Goal: Task Accomplishment & Management: Manage account settings

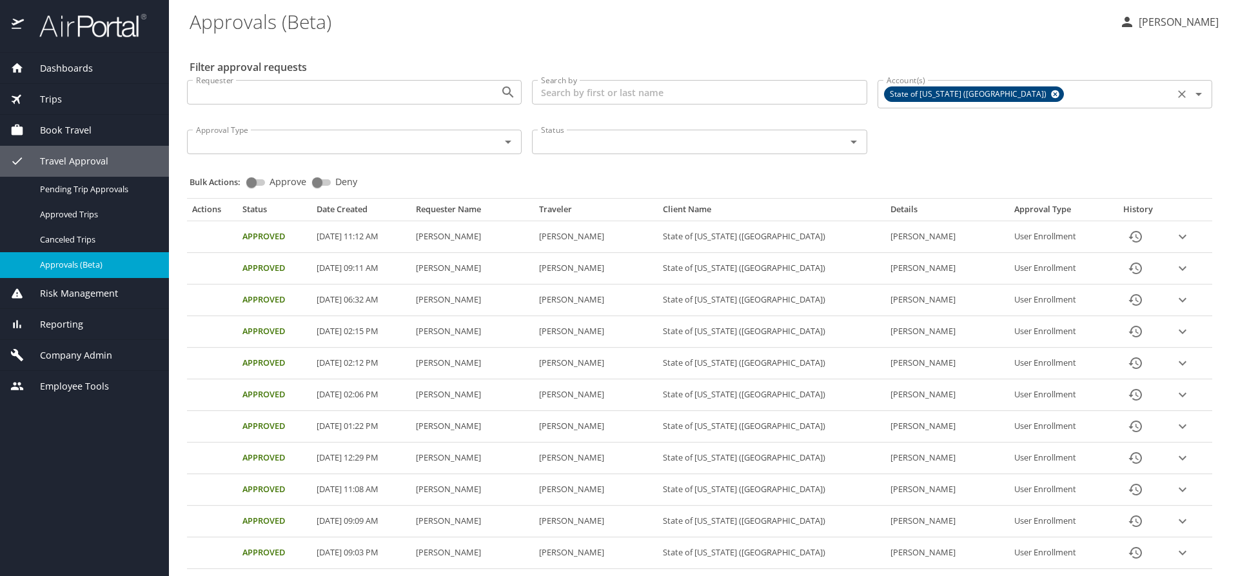
click at [1051, 92] on icon at bounding box center [1055, 94] width 8 height 8
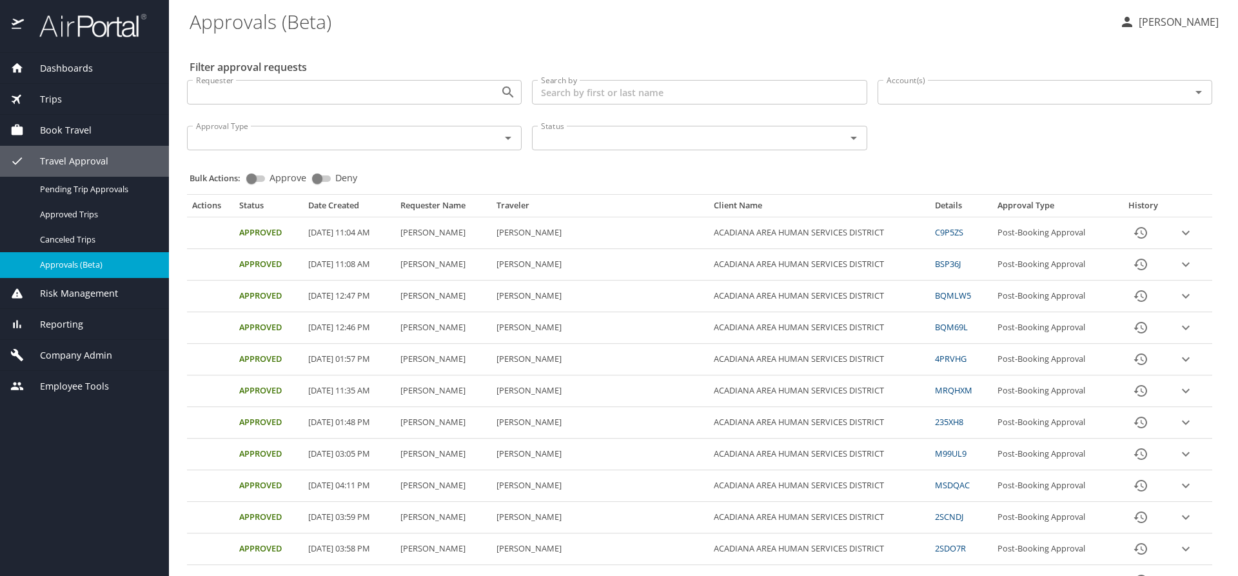
click at [973, 94] on input "Account(s)" at bounding box center [1025, 92] width 289 height 17
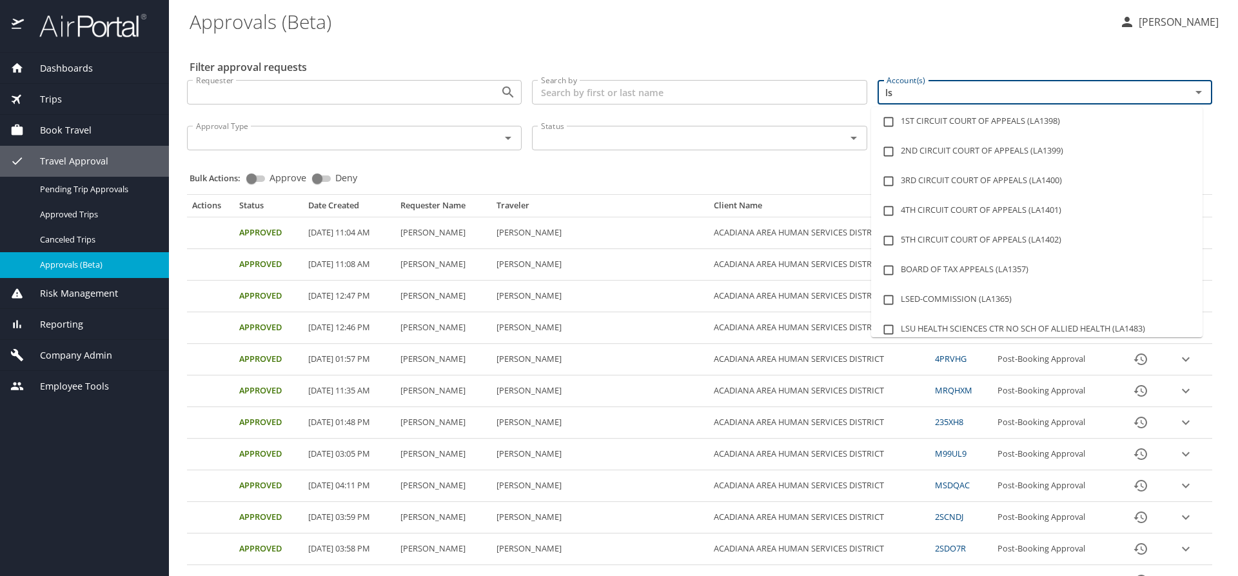
type input "lsu"
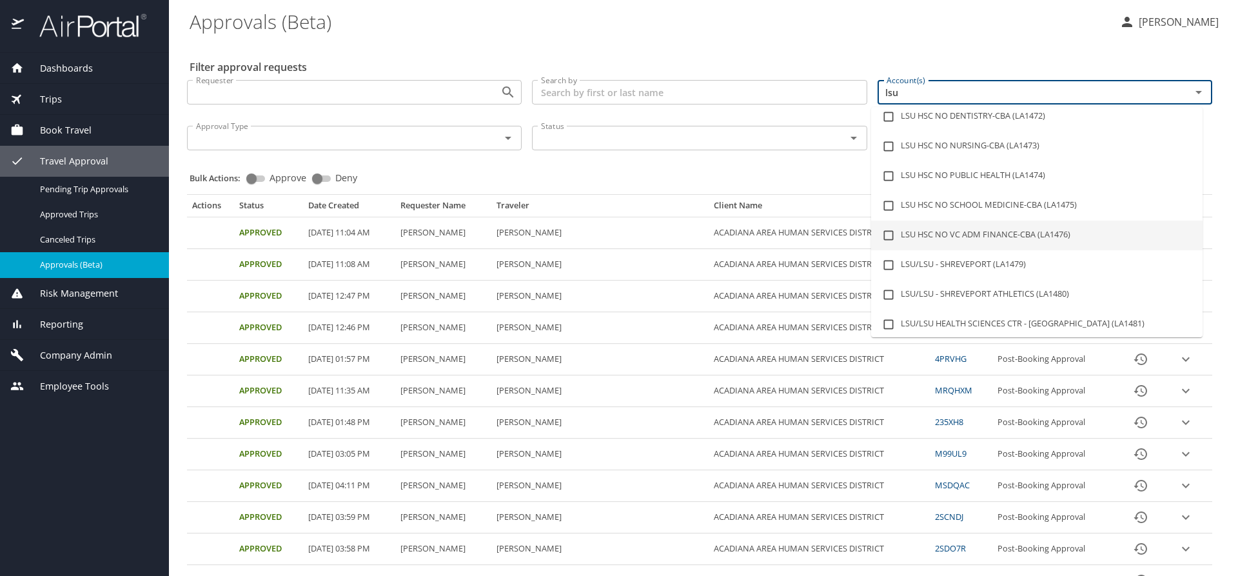
scroll to position [129, 0]
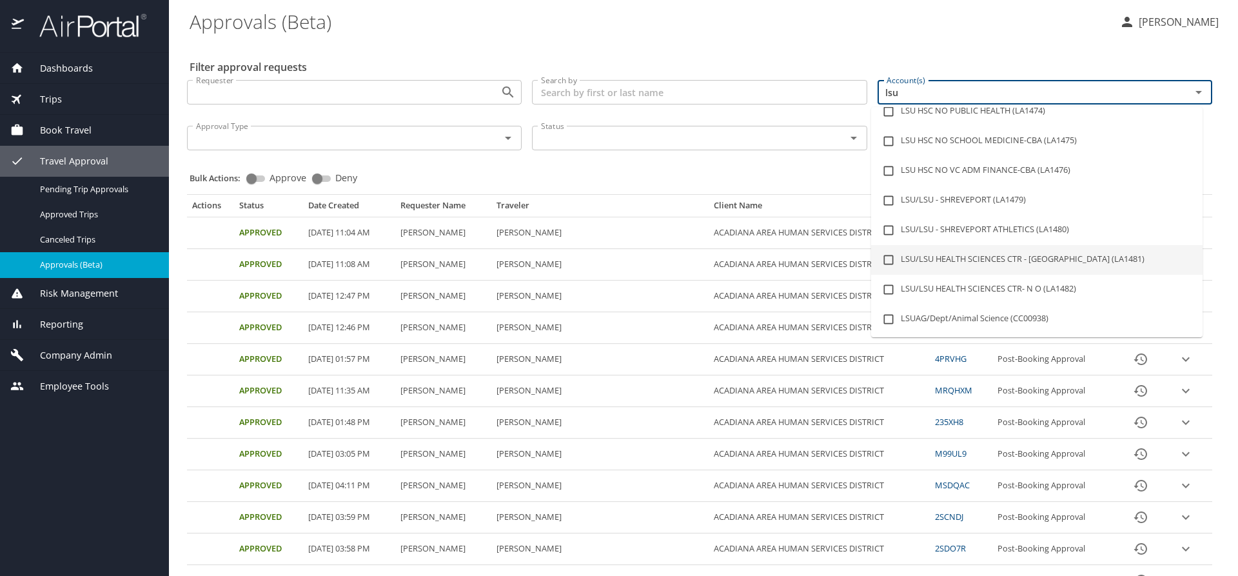
click at [1026, 250] on li "LSU/LSU HEALTH SCIENCES CTR - [GEOGRAPHIC_DATA] (LA1481)" at bounding box center [1036, 260] width 331 height 30
checkbox input "true"
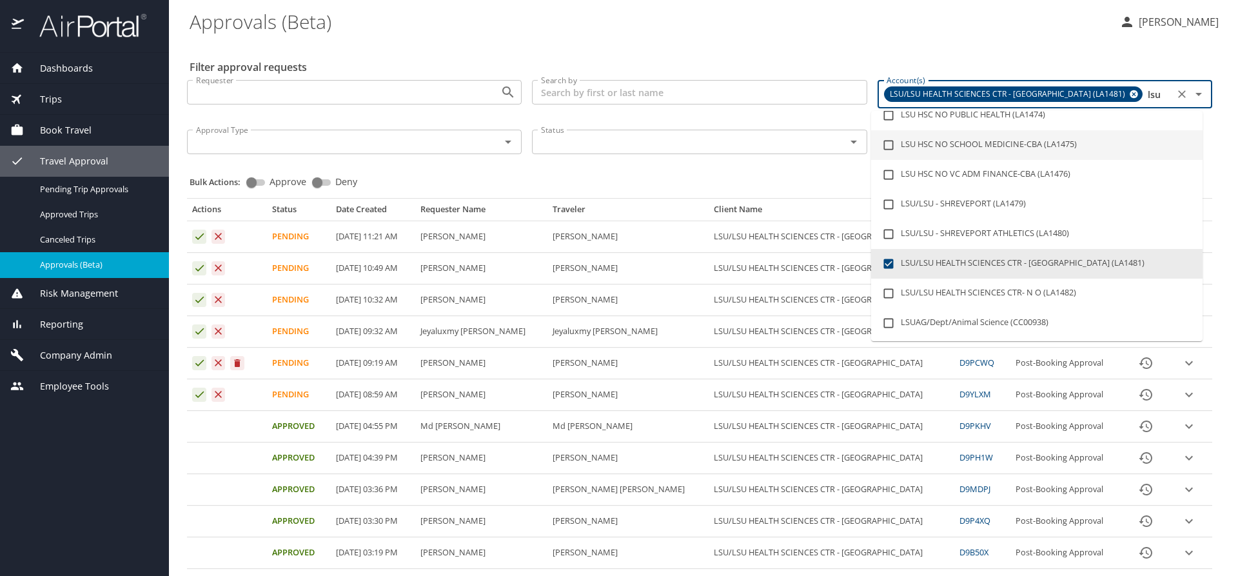
type input "lsu"
click at [775, 178] on div "Bulk Actions: Approve Deny" at bounding box center [703, 176] width 1027 height 28
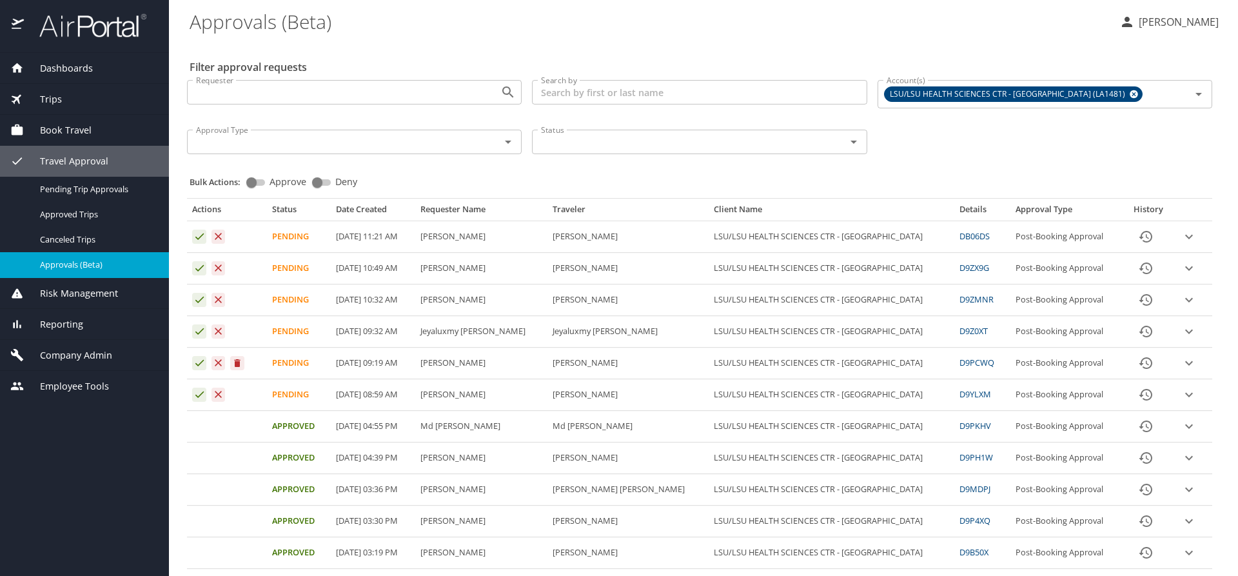
click at [1185, 301] on icon "expand row" at bounding box center [1189, 300] width 8 height 5
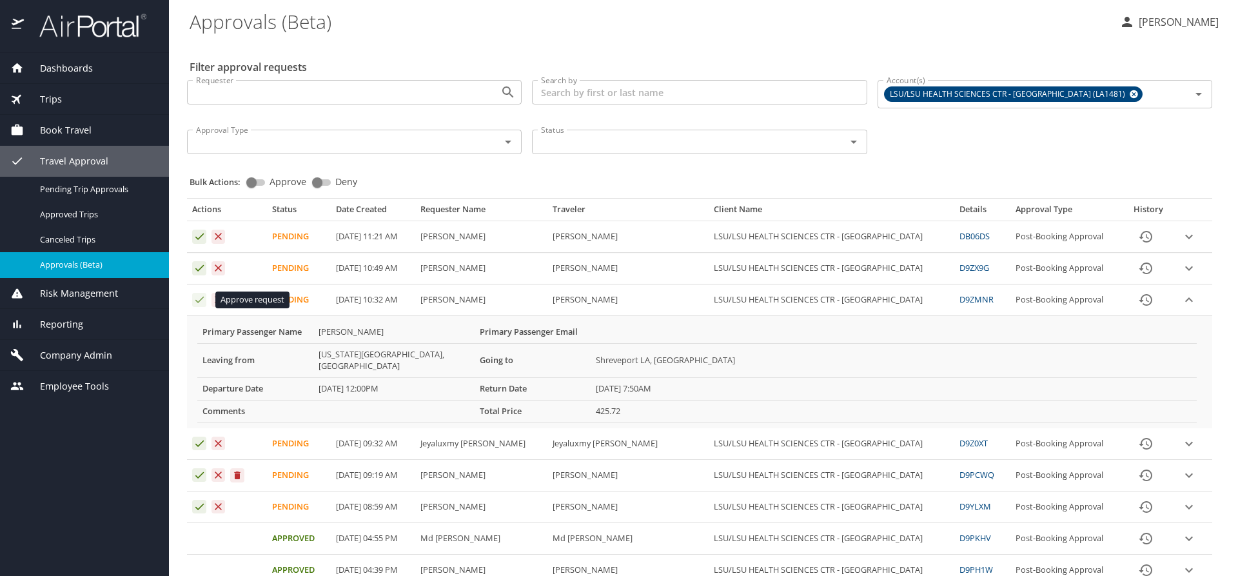
click at [197, 298] on icon "Approval table" at bounding box center [199, 299] width 12 height 12
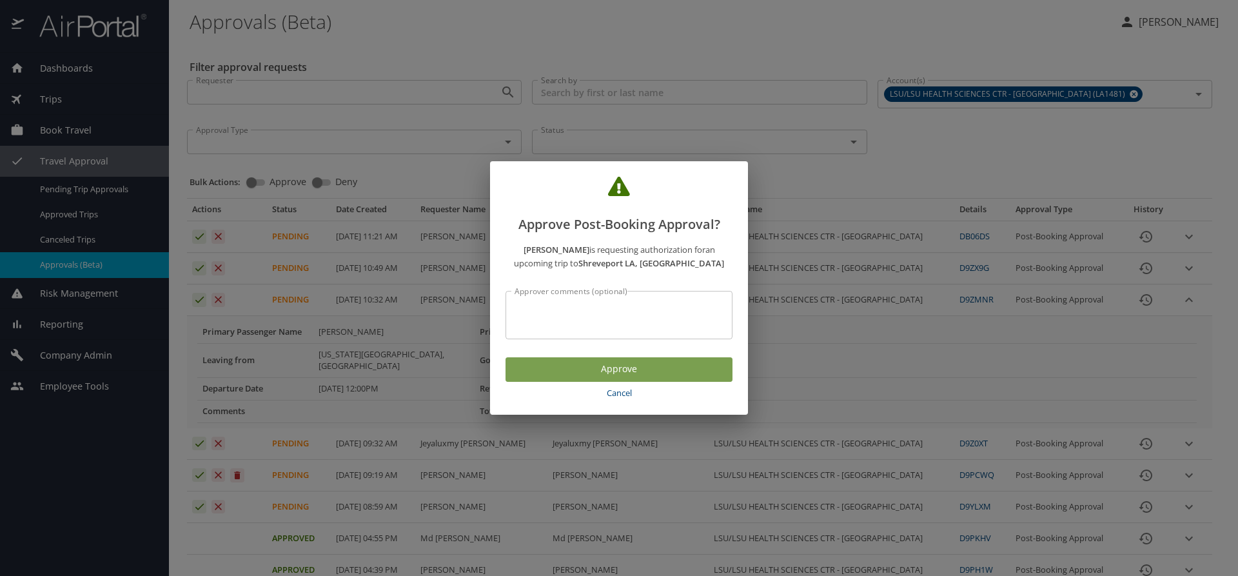
click at [535, 367] on span "Approve" at bounding box center [619, 369] width 206 height 16
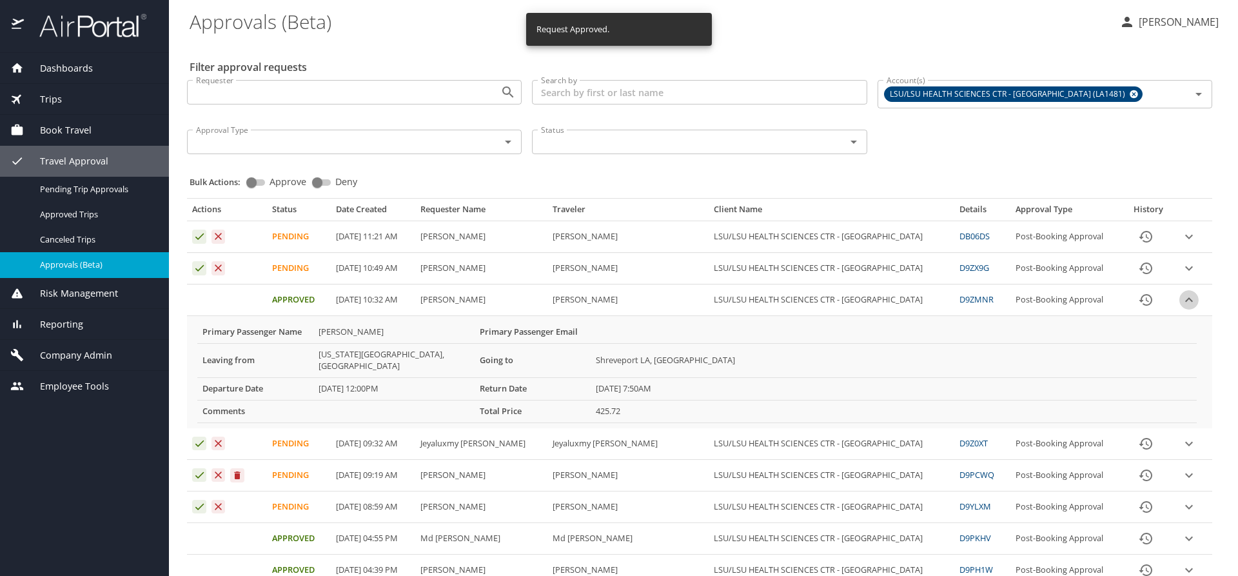
click at [1181, 300] on icon "expand row" at bounding box center [1188, 299] width 15 height 15
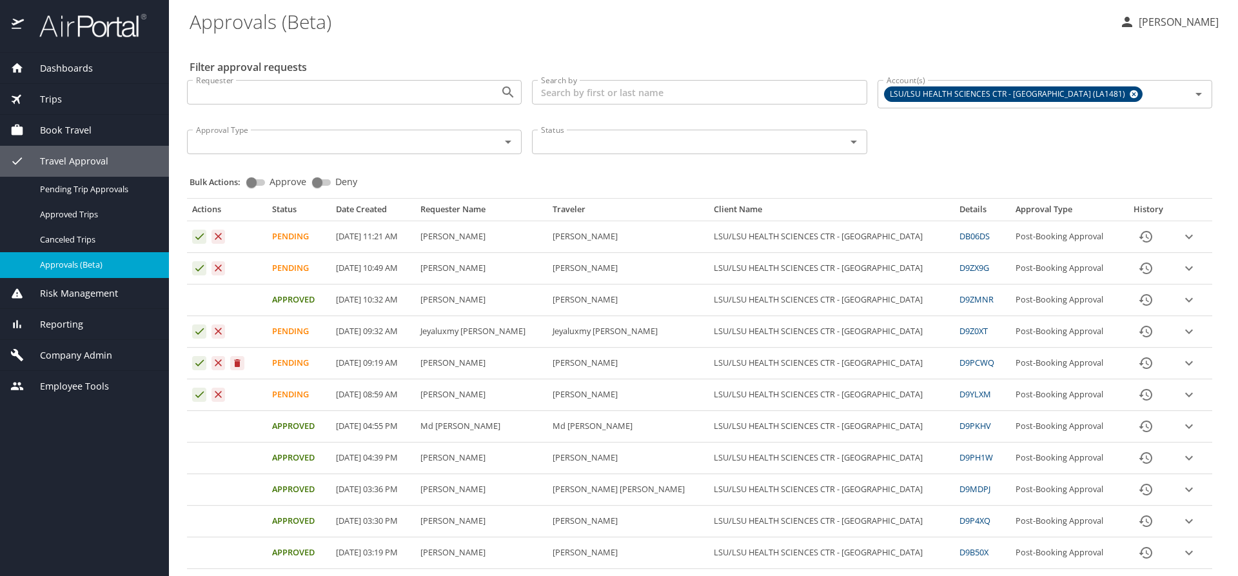
click at [1181, 238] on icon "expand row" at bounding box center [1188, 236] width 15 height 15
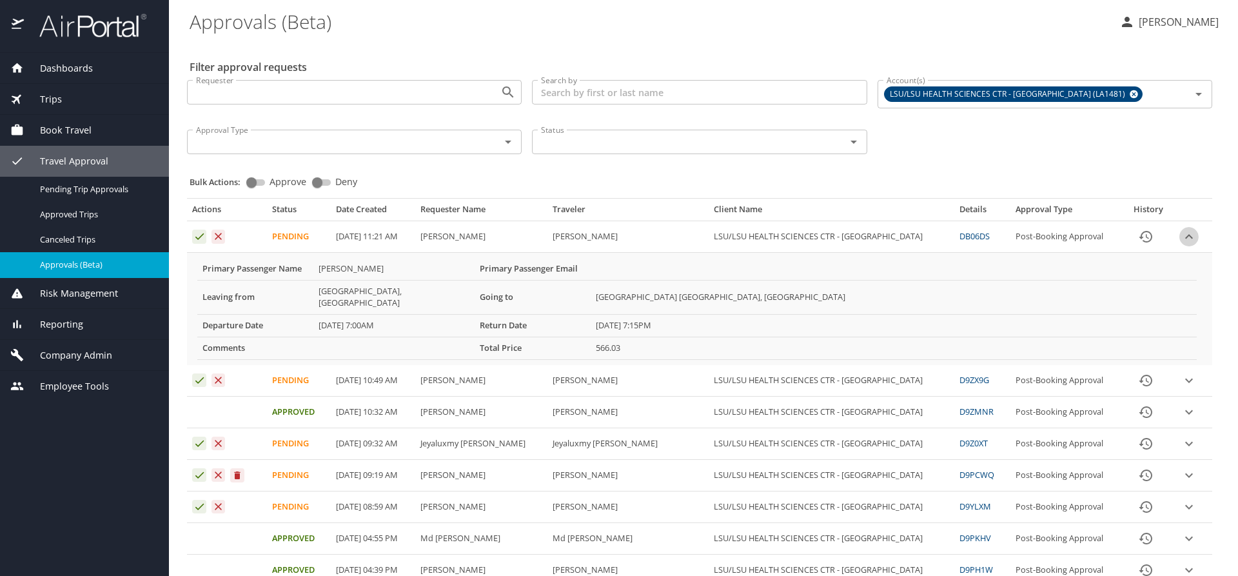
click at [1181, 238] on icon "expand row" at bounding box center [1188, 236] width 15 height 15
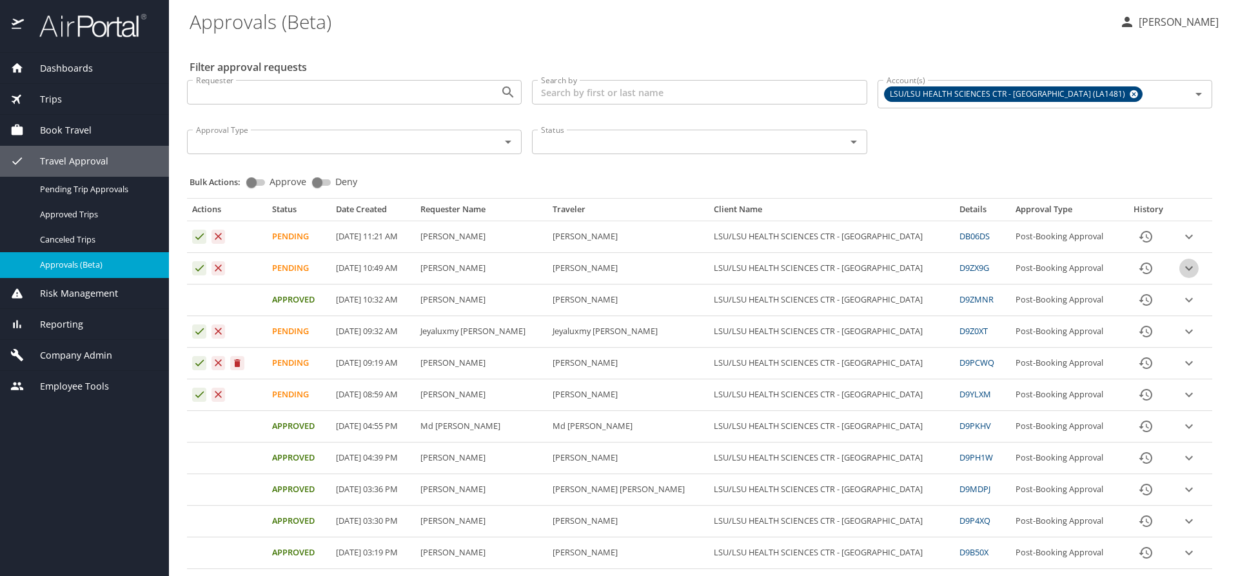
click at [1185, 268] on icon "expand row" at bounding box center [1189, 268] width 8 height 5
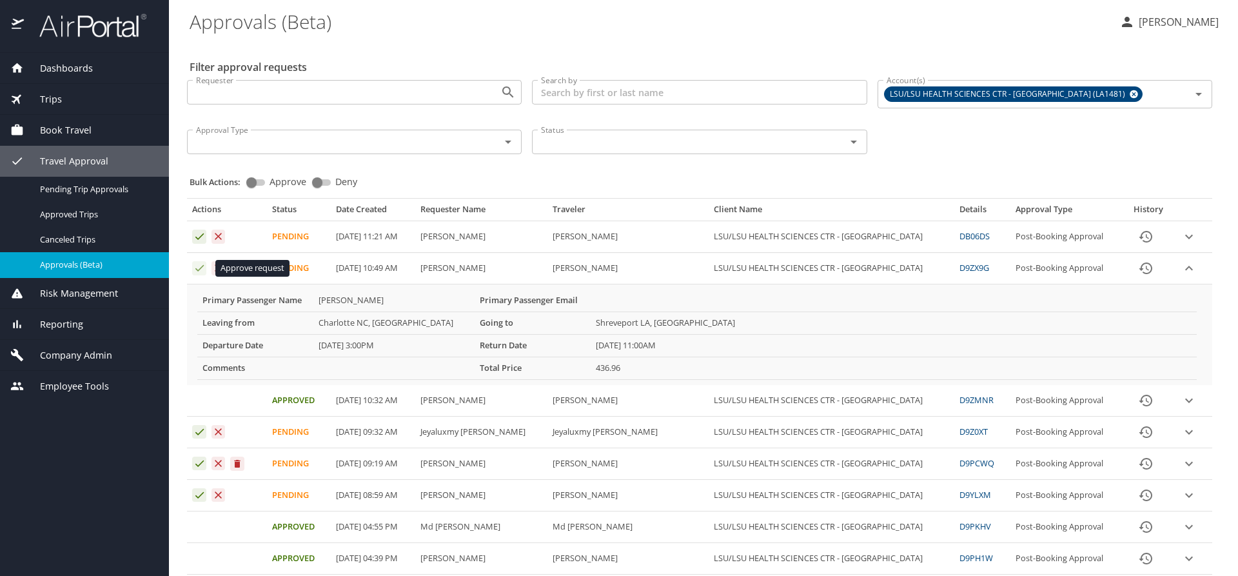
click at [197, 268] on icon "Approval table" at bounding box center [199, 268] width 12 height 12
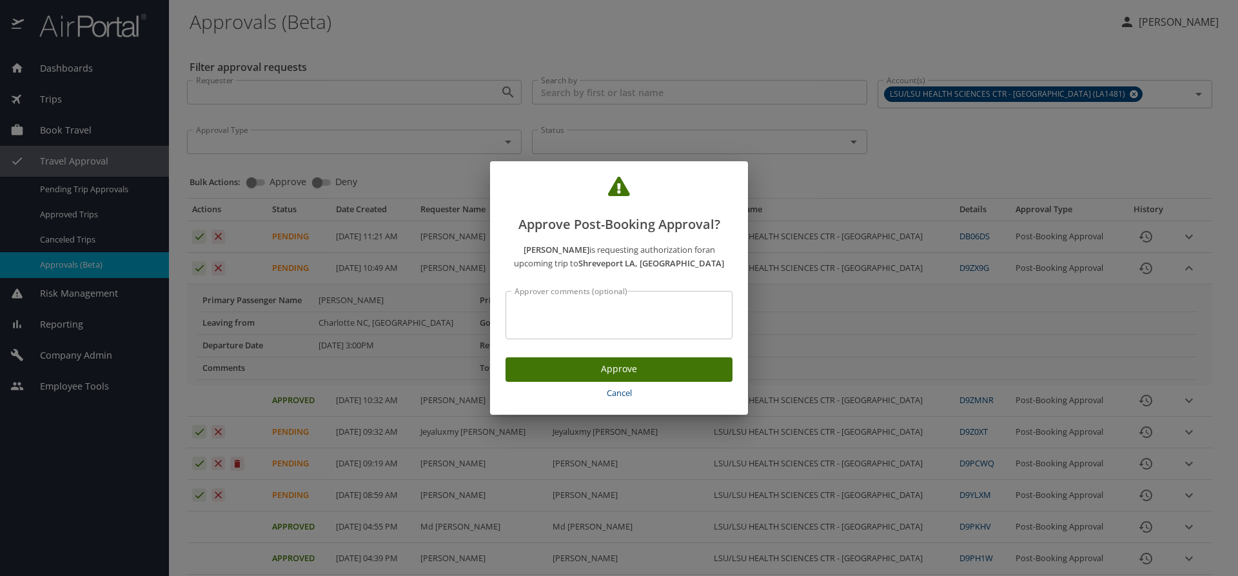
click at [552, 369] on span "Approve" at bounding box center [619, 369] width 206 height 16
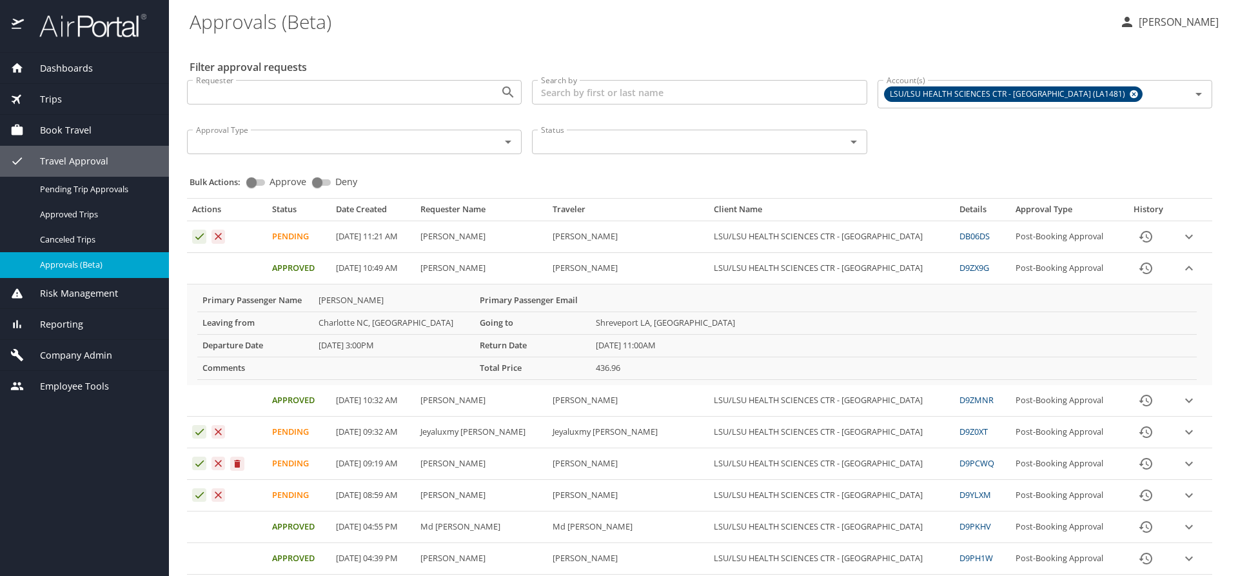
click at [1181, 269] on icon "expand row" at bounding box center [1188, 267] width 15 height 15
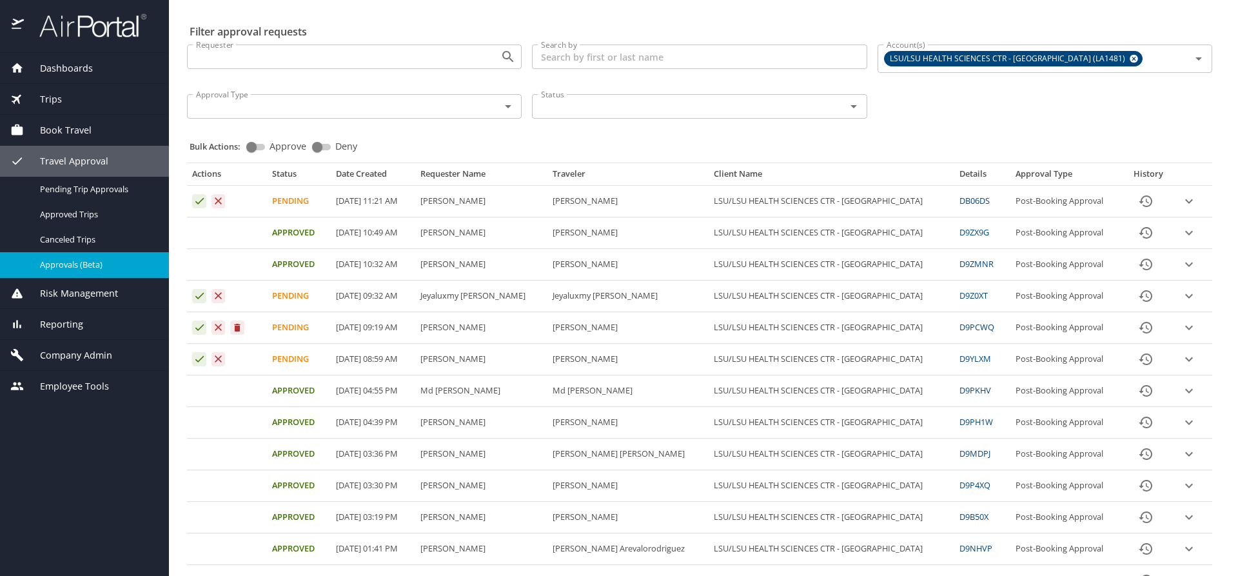
scroll to position [64, 0]
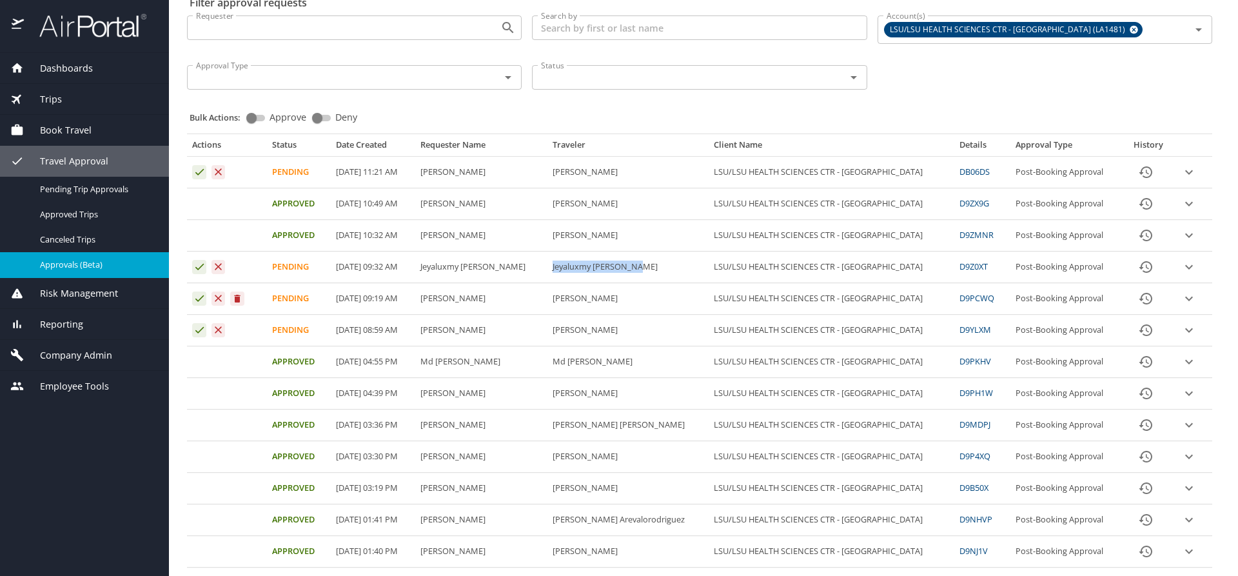
drag, startPoint x: 656, startPoint y: 265, endPoint x: 568, endPoint y: 266, distance: 88.3
click at [568, 266] on td "Jeyaluxmy Sivalingam" at bounding box center [628, 267] width 162 height 32
copy td "Jeyaluxmy Sivalingam"
click at [1182, 264] on icon "expand row" at bounding box center [1188, 266] width 15 height 15
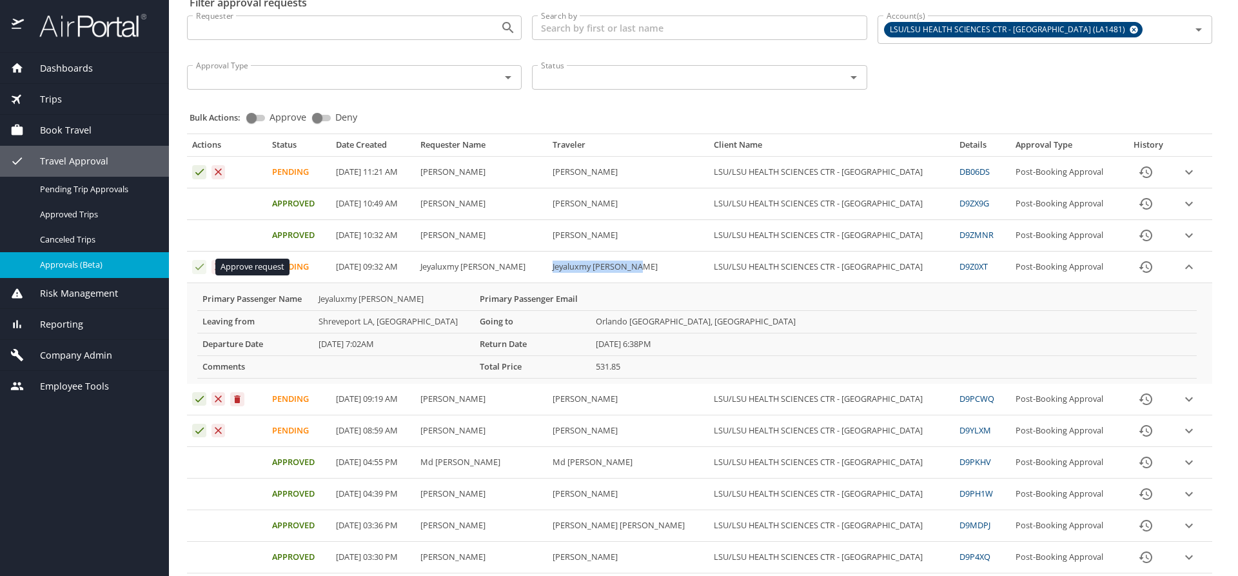
click at [198, 267] on icon "Approval table" at bounding box center [199, 266] width 12 height 12
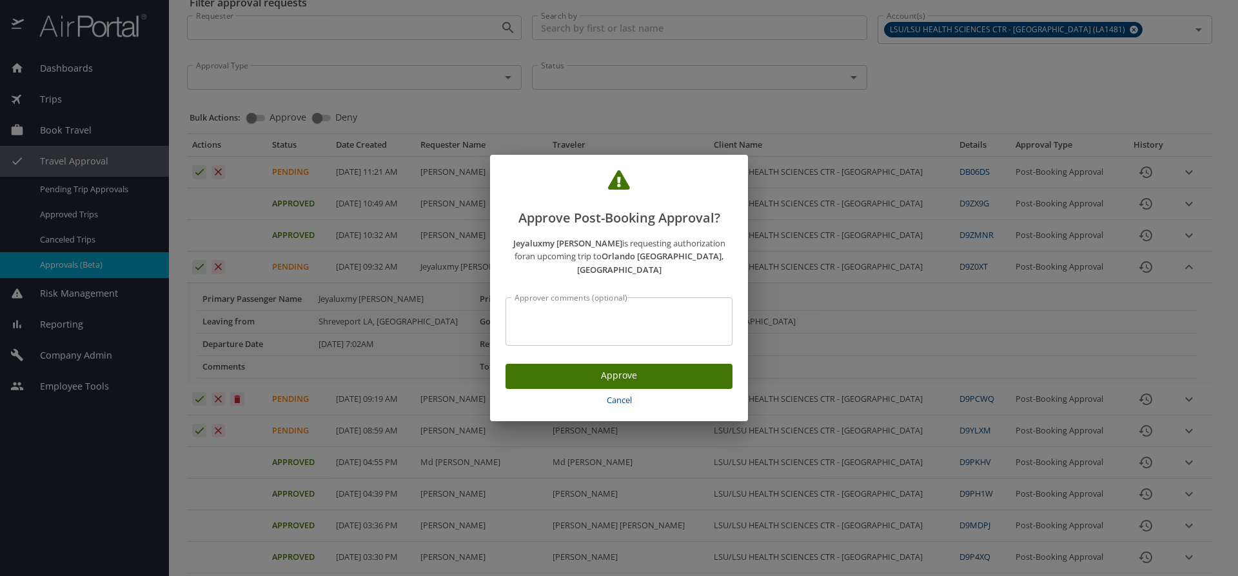
click at [567, 370] on span "Approve" at bounding box center [619, 375] width 206 height 16
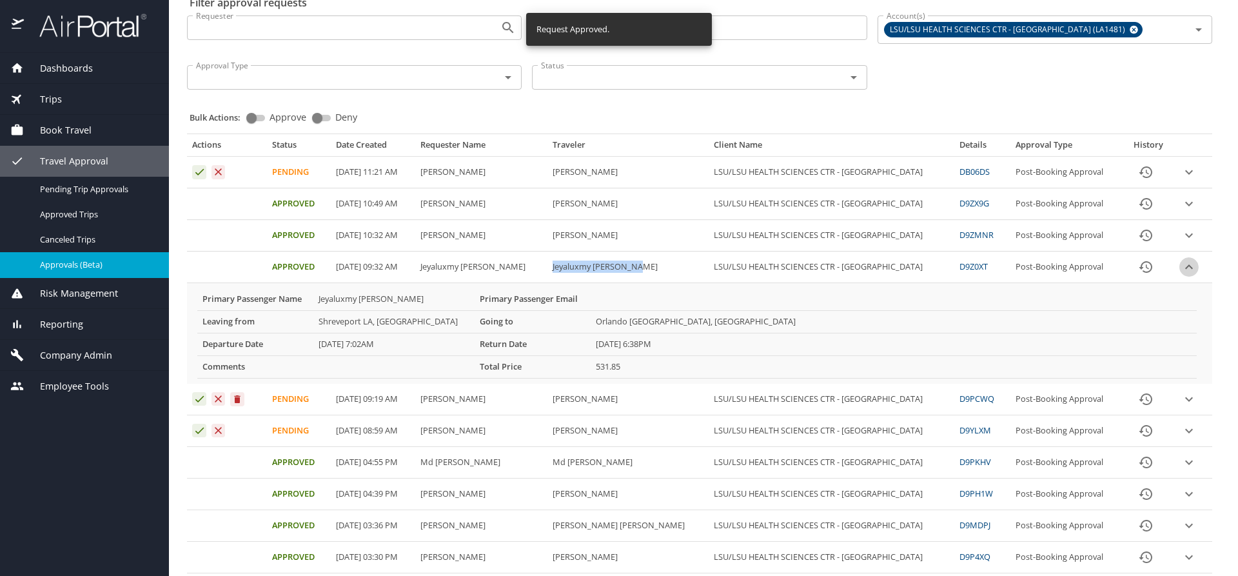
click at [1182, 266] on icon "expand row" at bounding box center [1188, 266] width 15 height 15
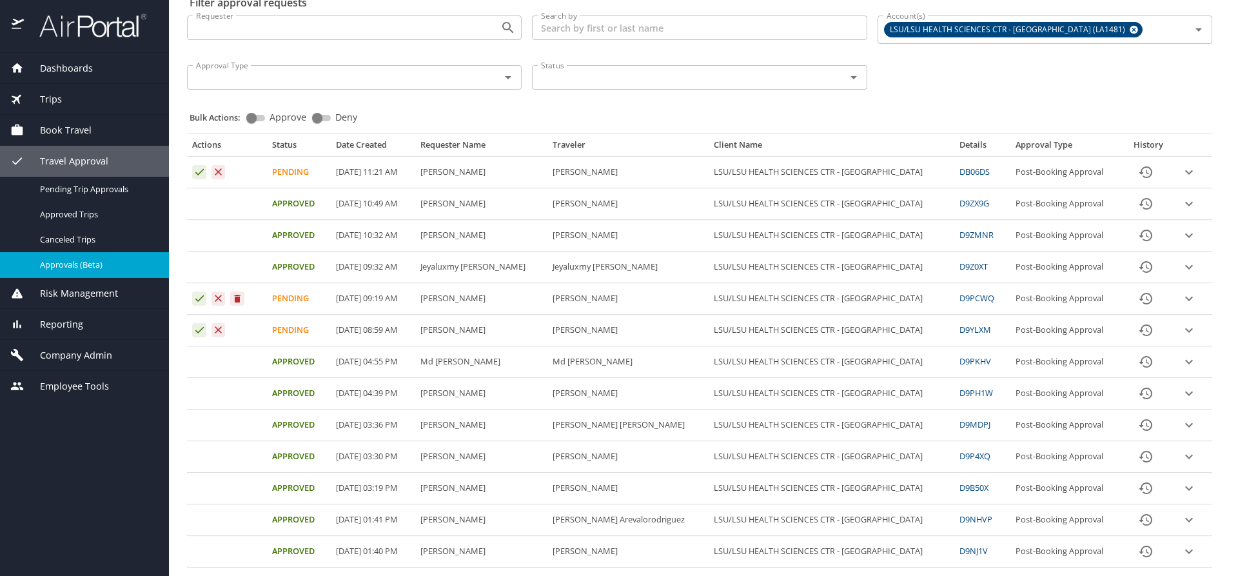
click at [175, 398] on main "Approvals (Beta) GILLIAN MARSHALL HINES Filter approval requests Requester Requ…" at bounding box center [703, 288] width 1069 height 576
click at [1185, 300] on icon "expand row" at bounding box center [1189, 299] width 8 height 5
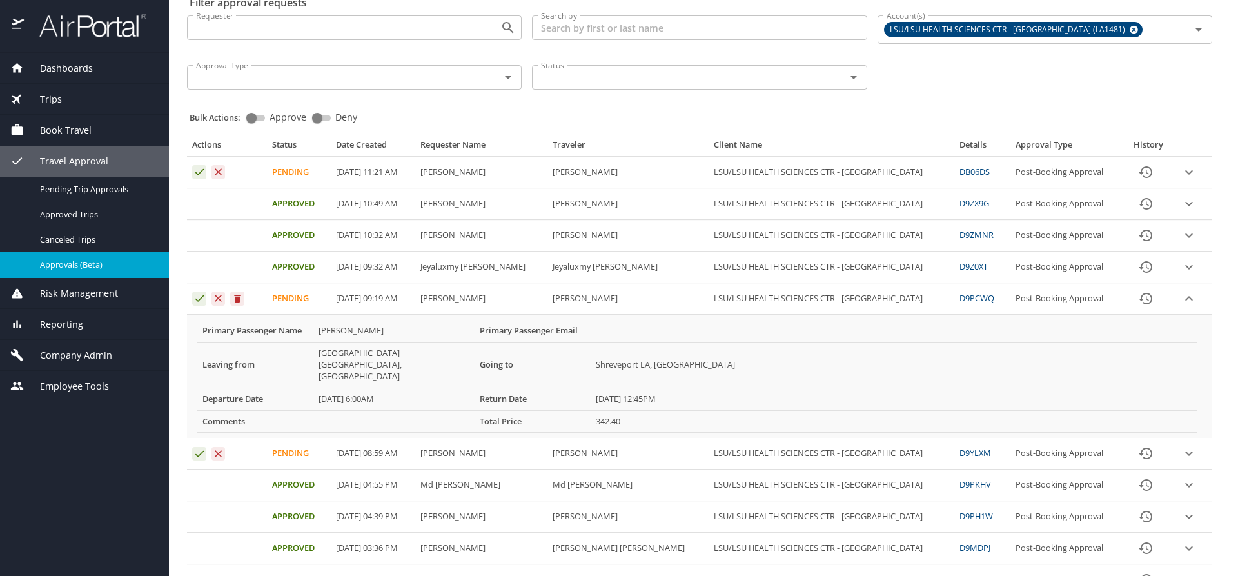
click at [1185, 298] on icon "expand row" at bounding box center [1189, 298] width 8 height 5
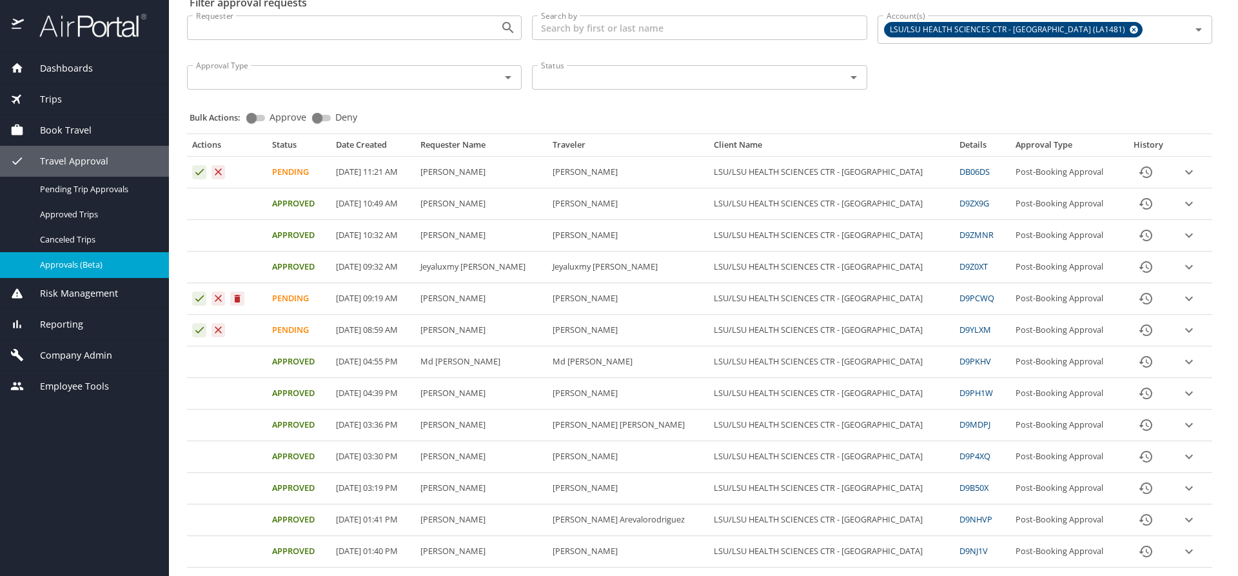
click at [1181, 171] on icon "expand row" at bounding box center [1188, 171] width 15 height 15
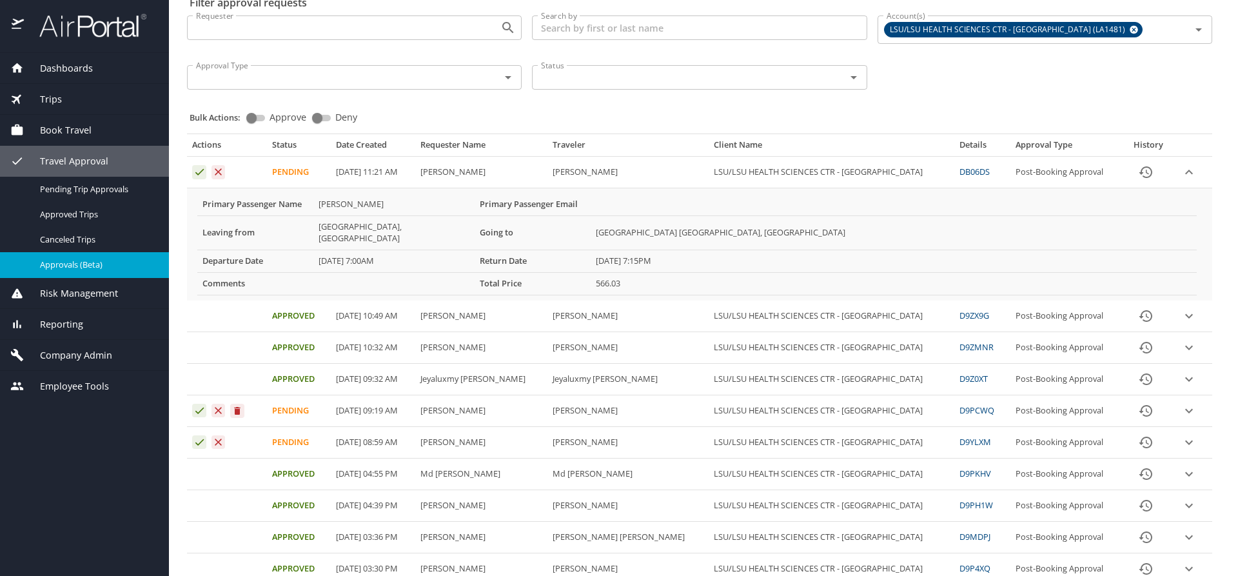
click at [1181, 308] on icon "expand row" at bounding box center [1188, 315] width 15 height 15
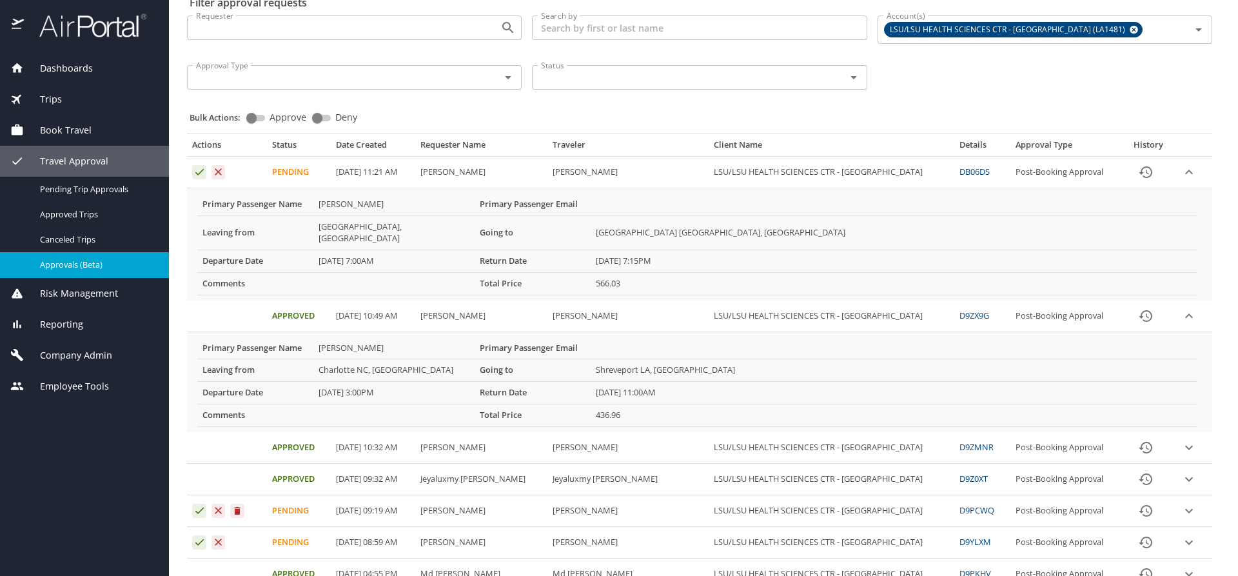
click at [1185, 313] on icon "expand row" at bounding box center [1189, 315] width 8 height 5
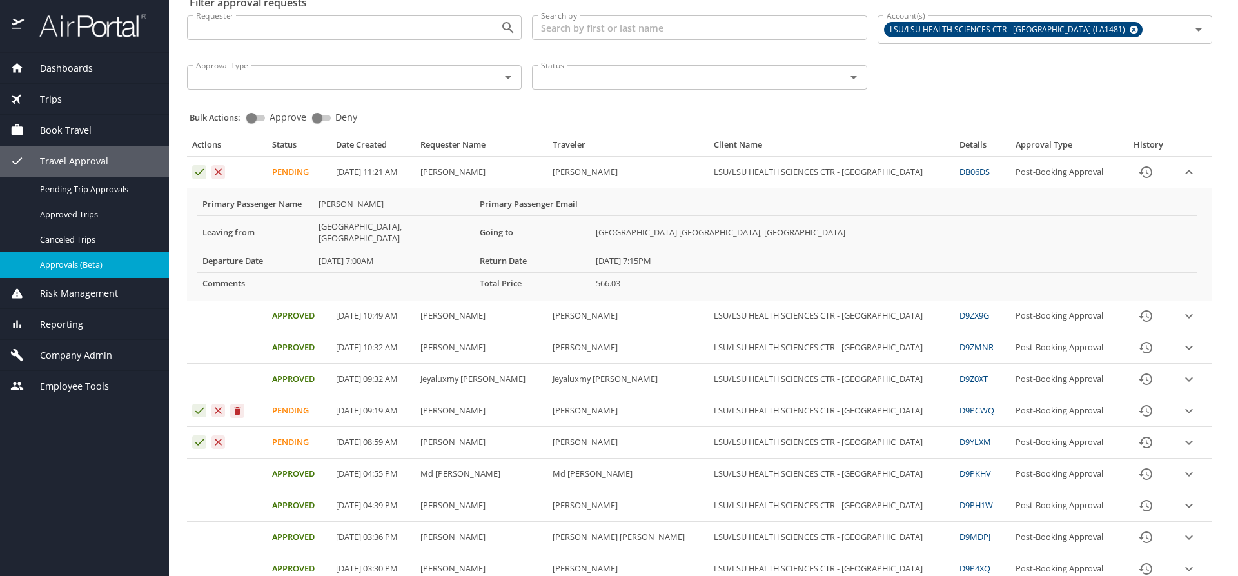
click at [1181, 170] on icon "expand row" at bounding box center [1188, 171] width 15 height 15
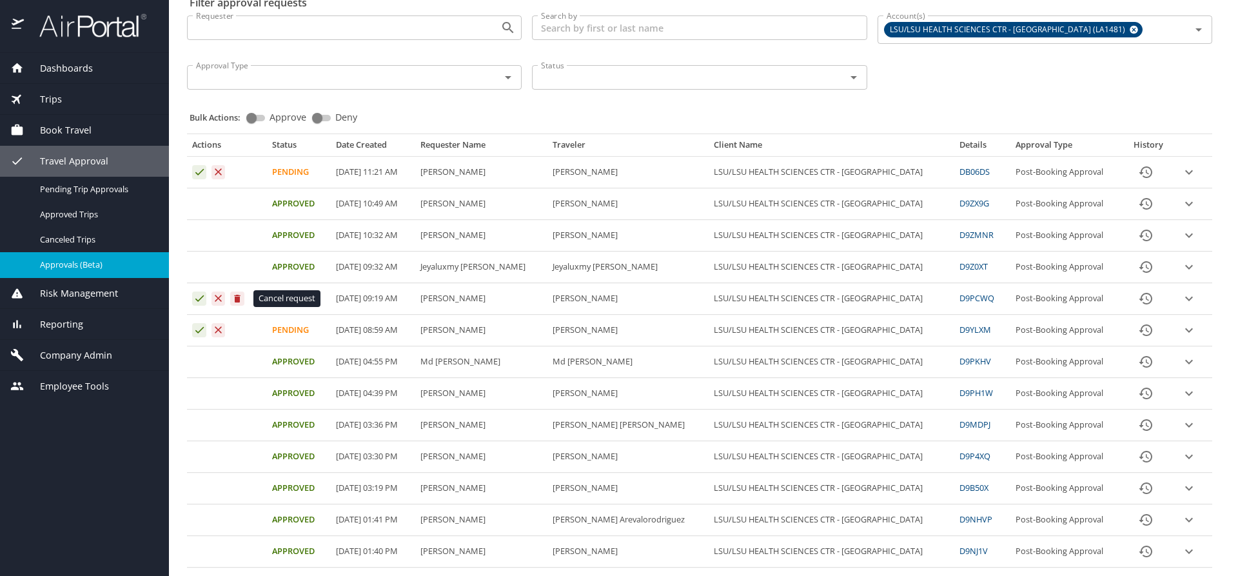
click at [238, 298] on icon "Approval table" at bounding box center [238, 299] width 6 height 8
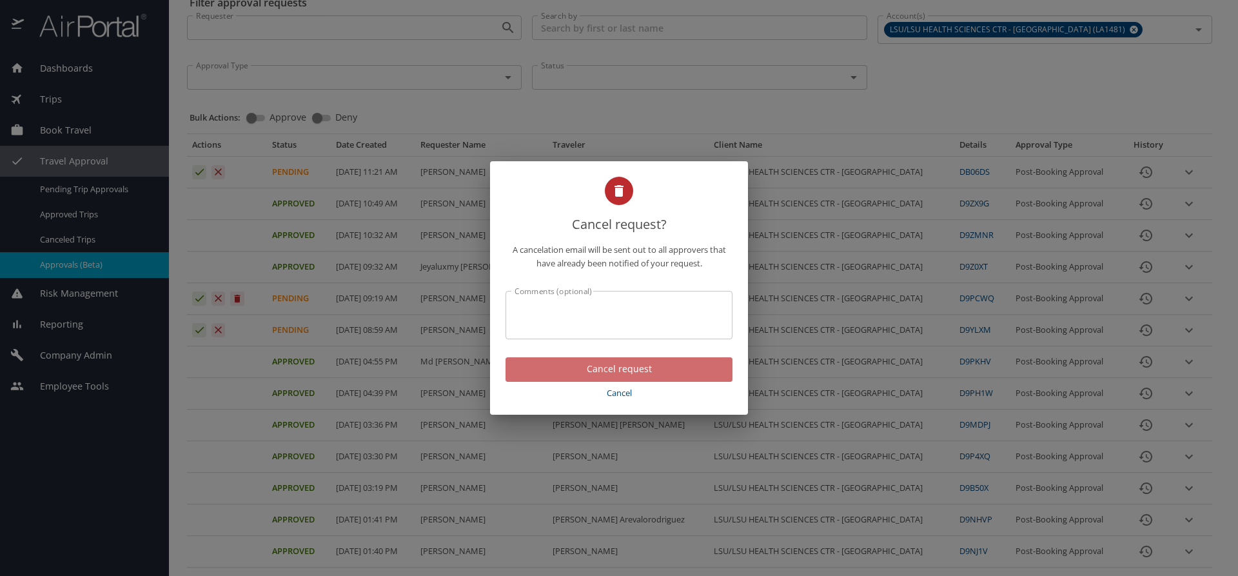
click at [613, 370] on span "Cancel request" at bounding box center [619, 369] width 206 height 16
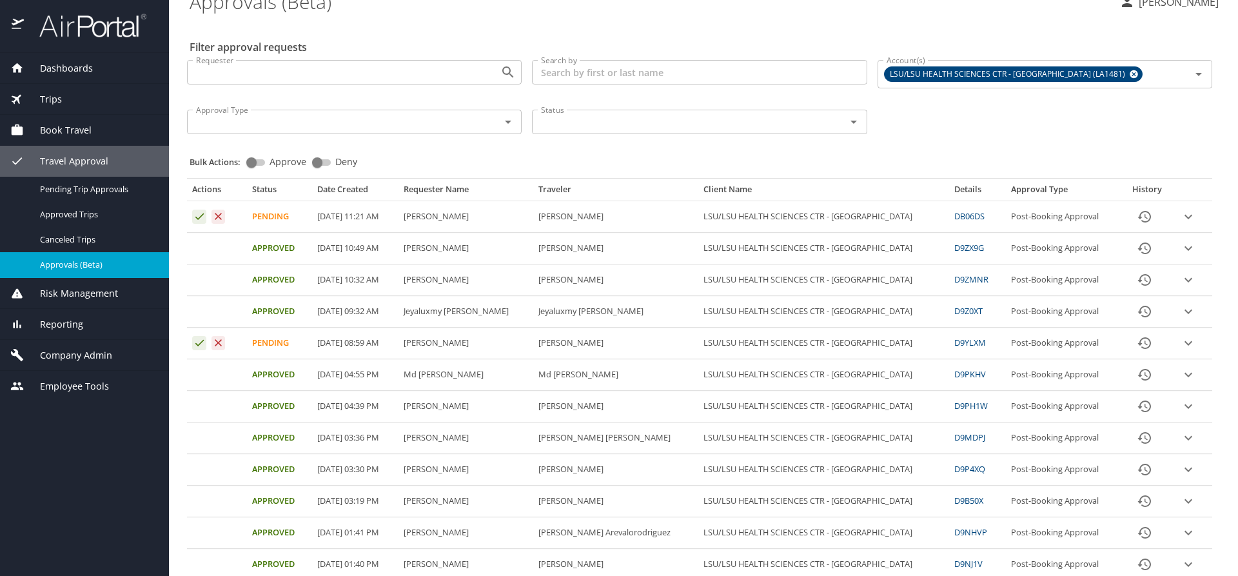
scroll to position [0, 0]
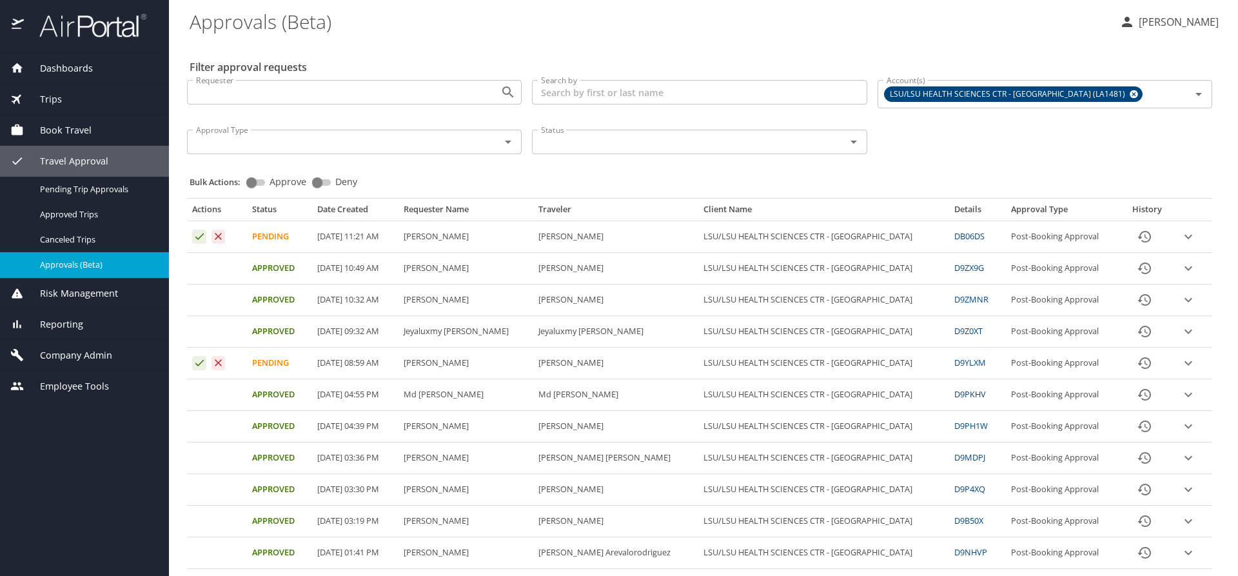
click at [1180, 233] on icon "expand row" at bounding box center [1187, 236] width 15 height 15
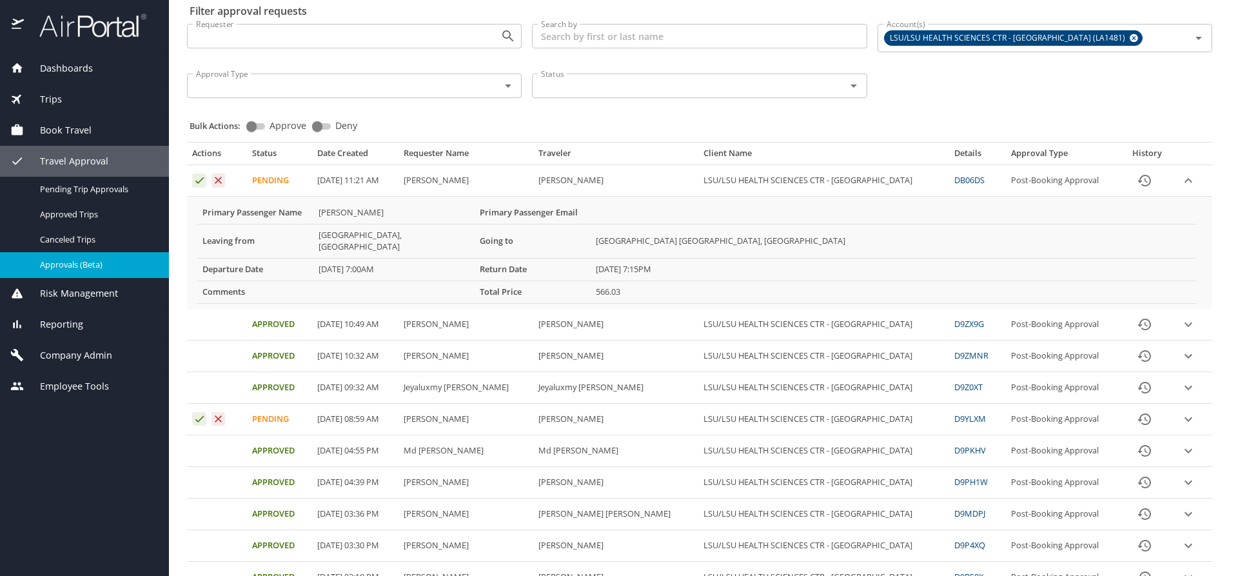
scroll to position [129, 0]
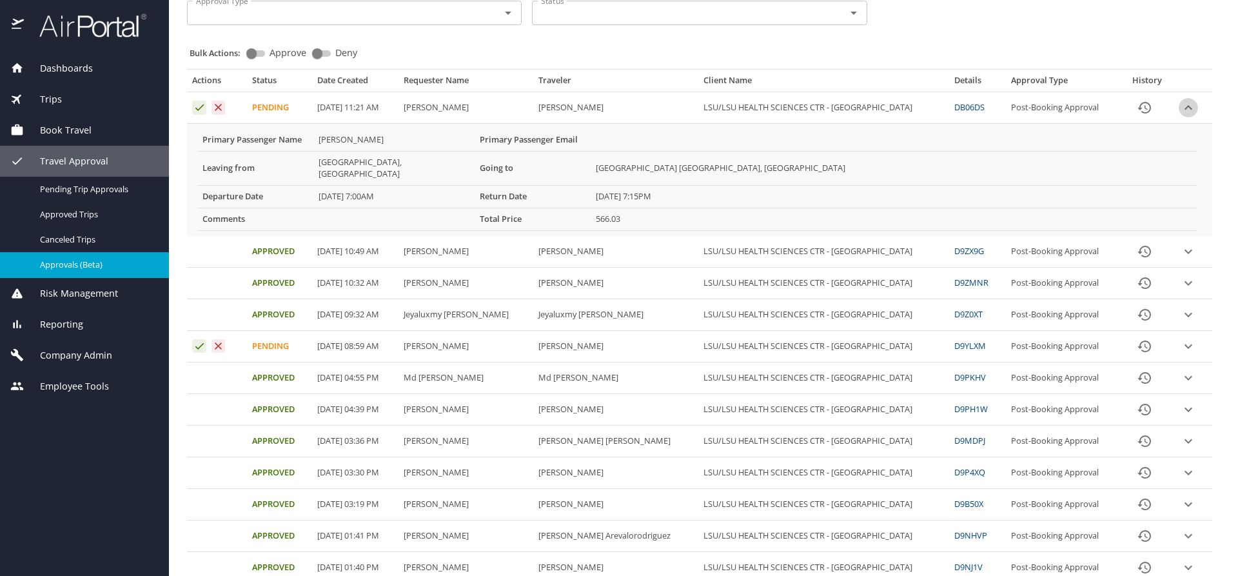
click at [1180, 106] on icon "expand row" at bounding box center [1187, 107] width 15 height 15
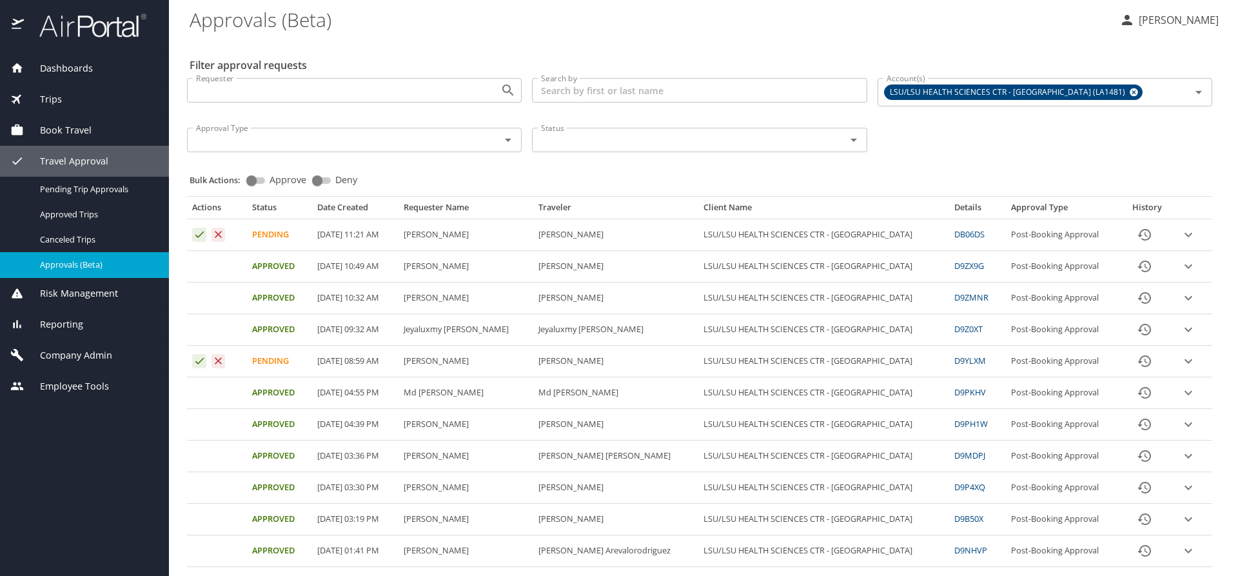
scroll to position [0, 0]
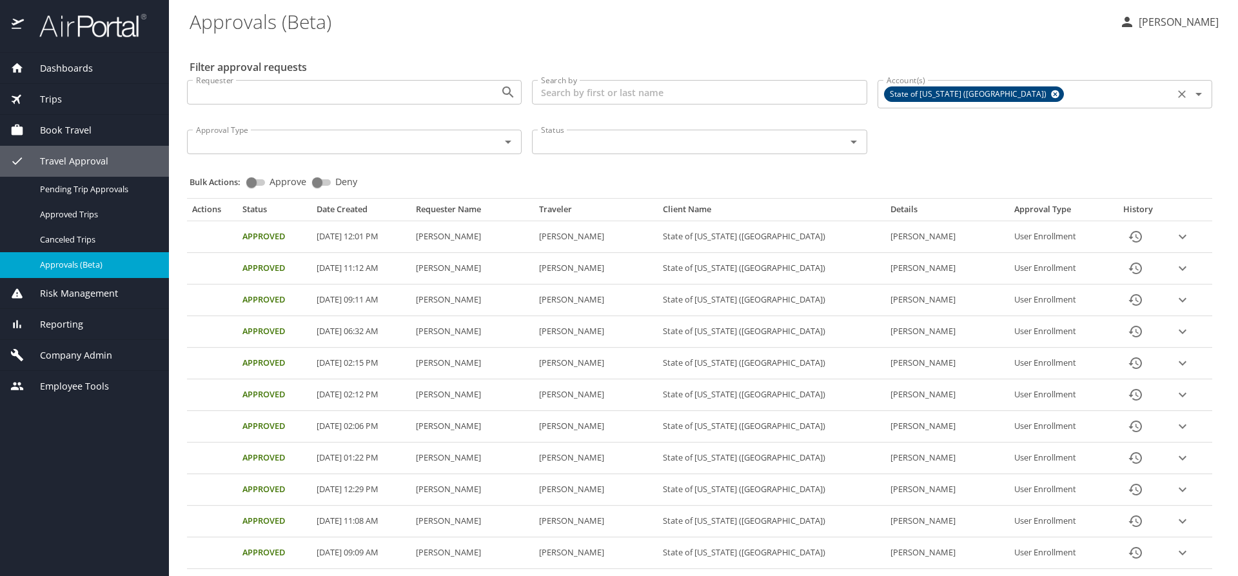
click at [1051, 96] on icon at bounding box center [1055, 94] width 8 height 8
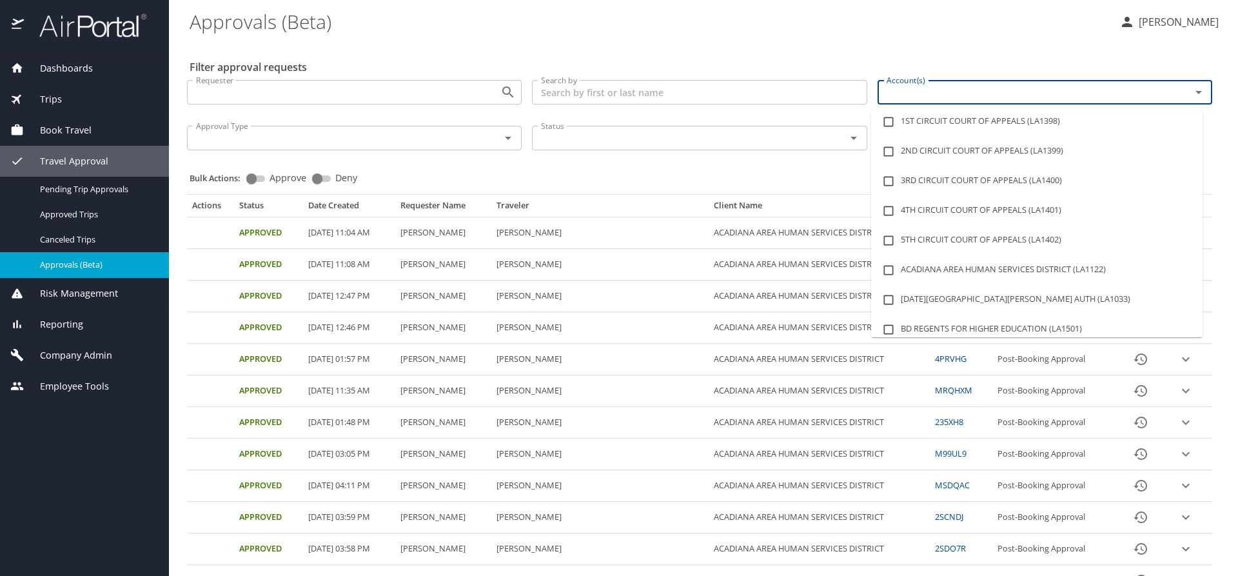
click at [925, 99] on input "Account(s)" at bounding box center [1025, 92] width 289 height 17
type input "lsu"
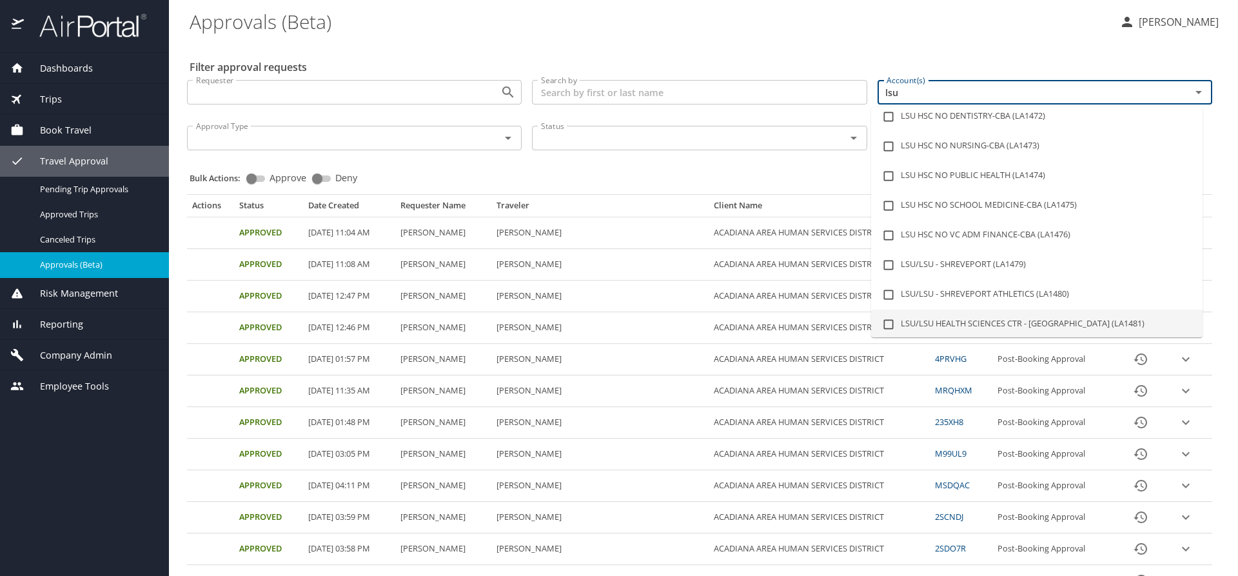
click at [955, 319] on li "LSU/LSU HEALTH SCIENCES CTR - [GEOGRAPHIC_DATA] (LA1481)" at bounding box center [1036, 324] width 331 height 30
checkbox input "true"
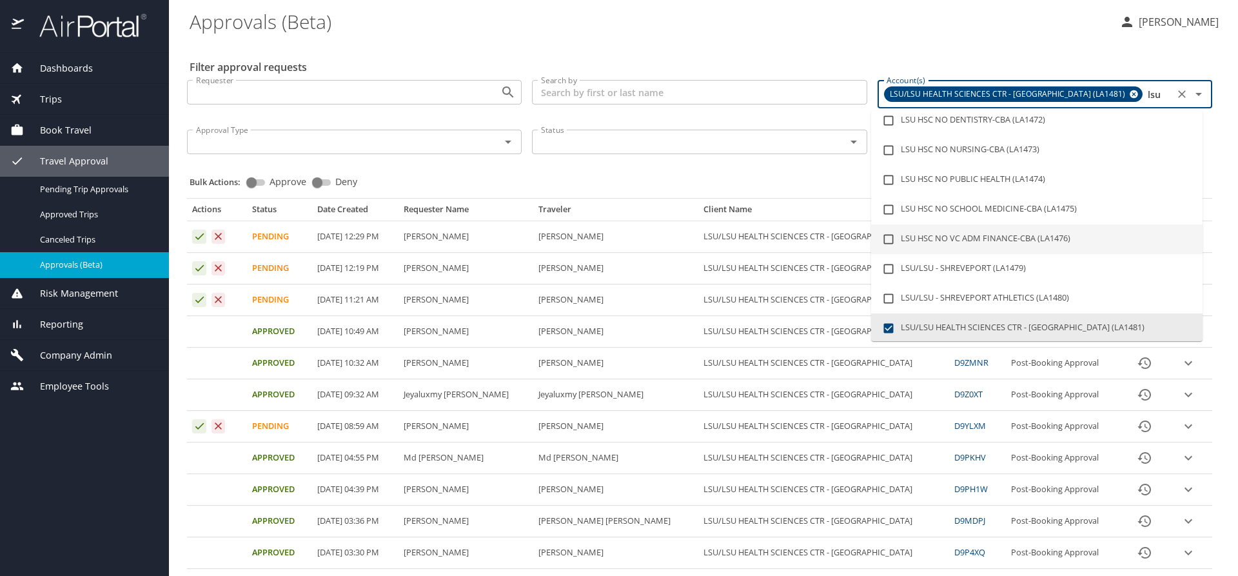
type input "lsu"
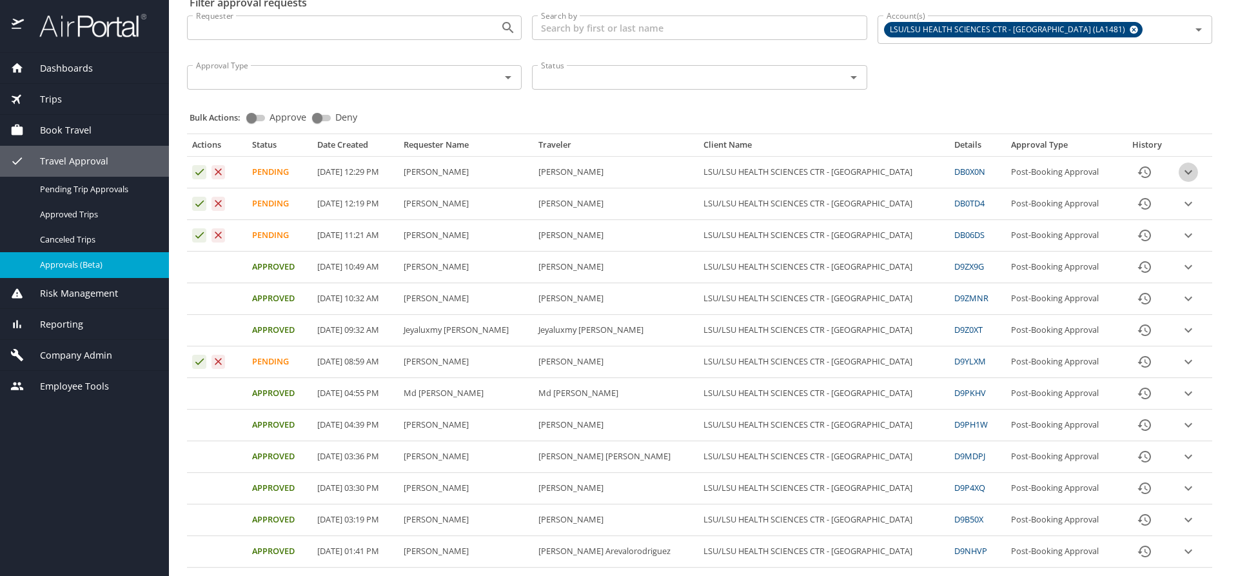
click at [1184, 171] on icon "expand row" at bounding box center [1188, 172] width 8 height 5
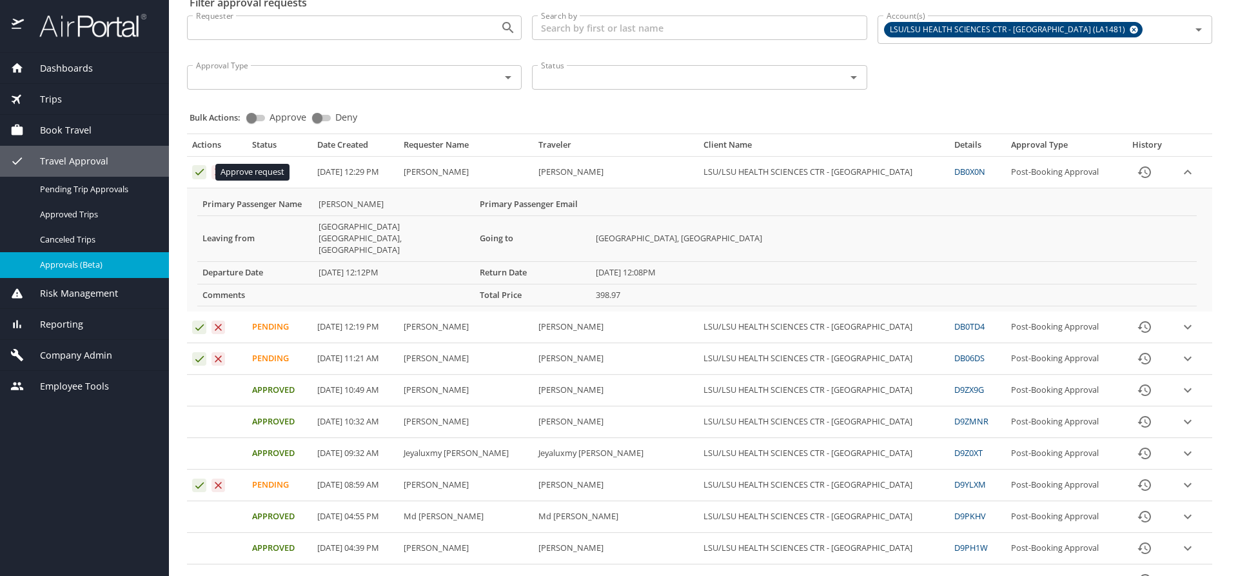
click at [198, 173] on icon "Approval table" at bounding box center [199, 172] width 12 height 12
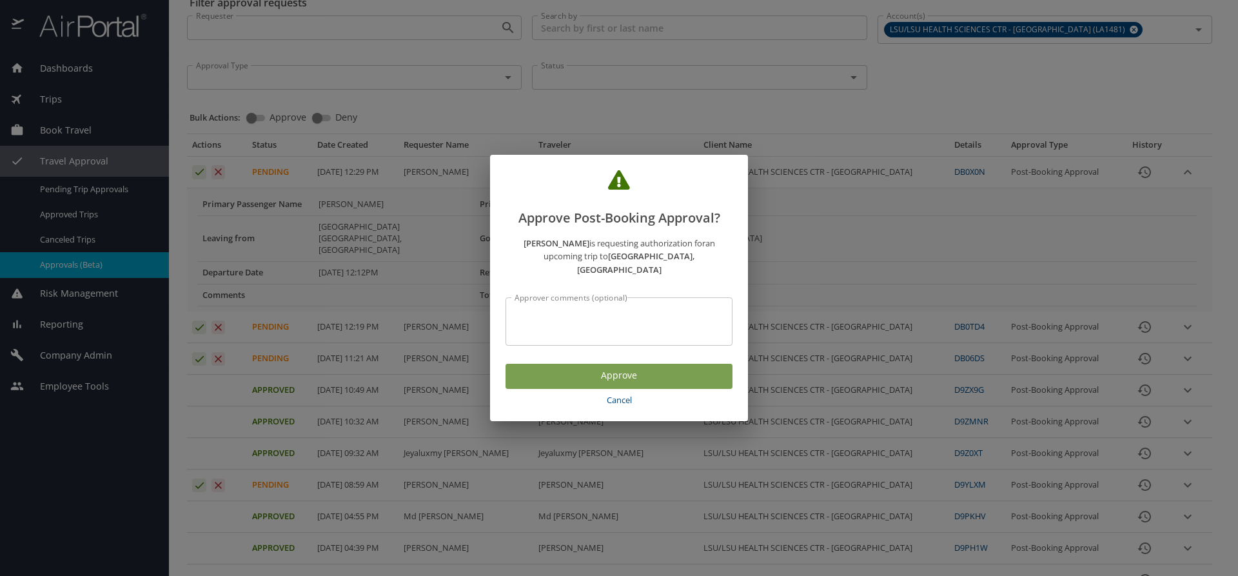
click at [531, 369] on span "Approve" at bounding box center [619, 375] width 206 height 16
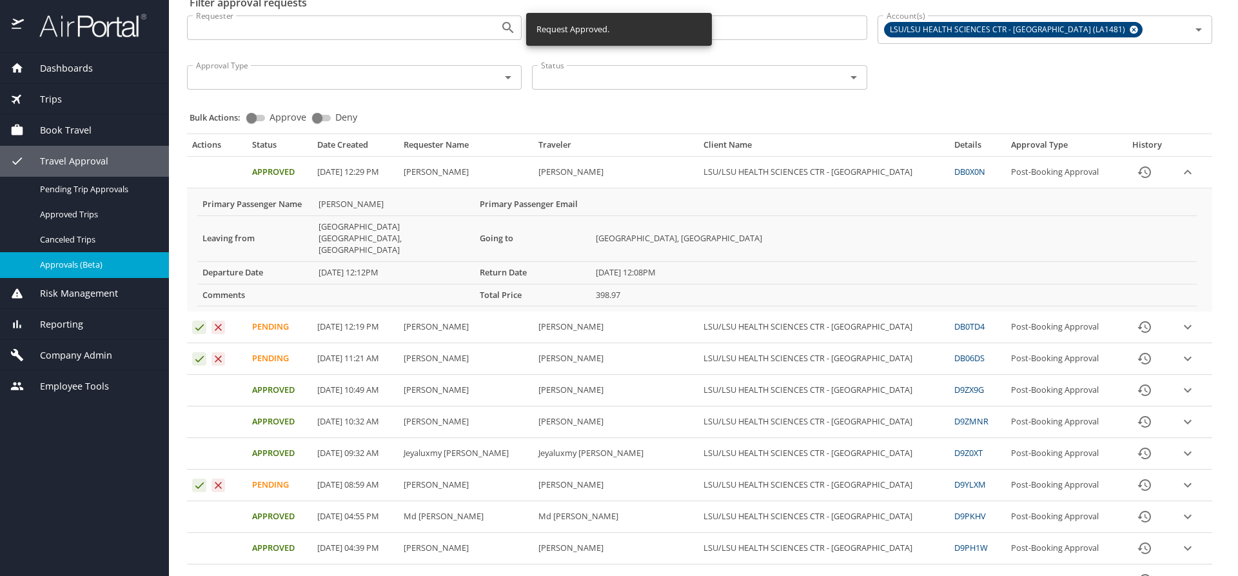
click at [1180, 174] on icon "expand row" at bounding box center [1187, 171] width 15 height 15
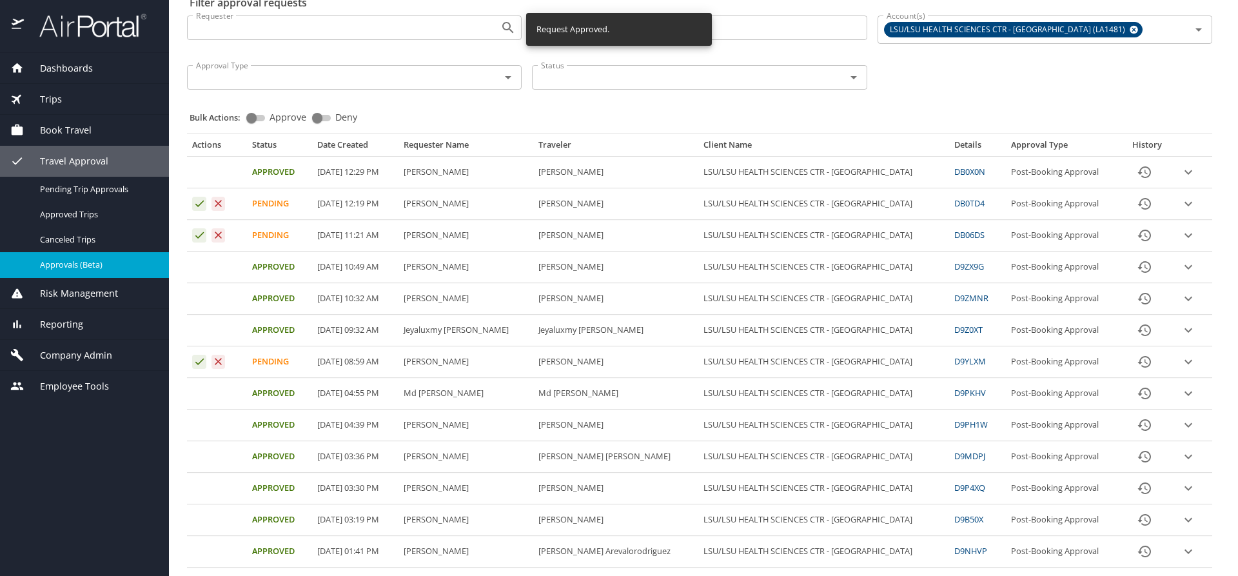
click at [1180, 202] on icon "expand row" at bounding box center [1187, 203] width 15 height 15
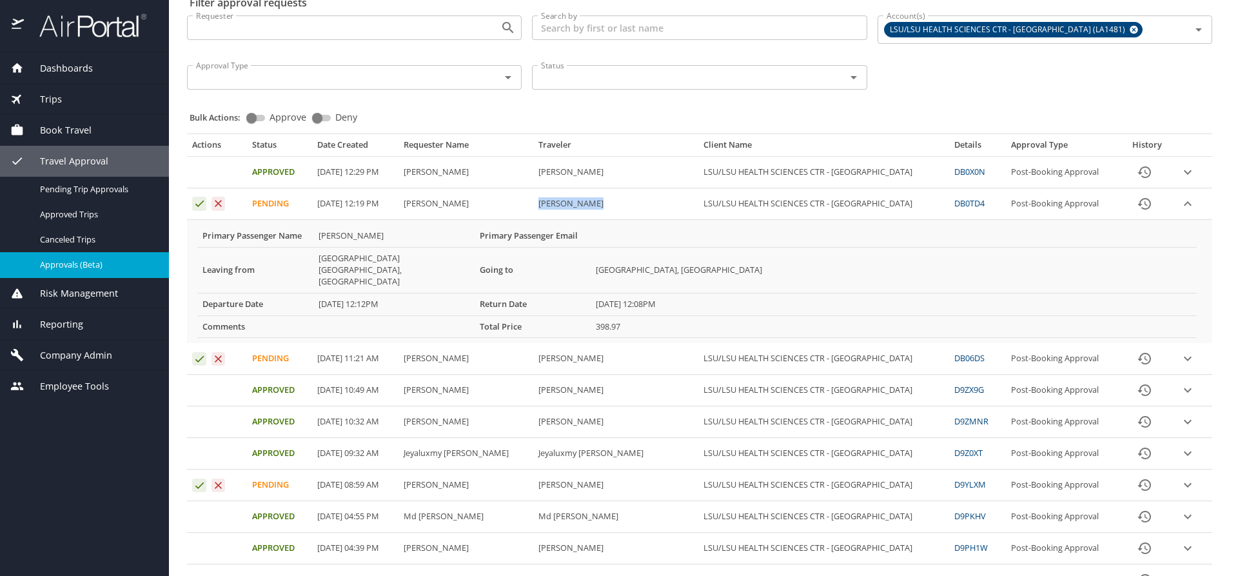
drag, startPoint x: 605, startPoint y: 204, endPoint x: 544, endPoint y: 204, distance: 60.6
click at [544, 204] on td "Sahreen Husan" at bounding box center [615, 204] width 165 height 32
copy td "Sahreen Husan"
click at [1180, 168] on icon "expand row" at bounding box center [1187, 171] width 15 height 15
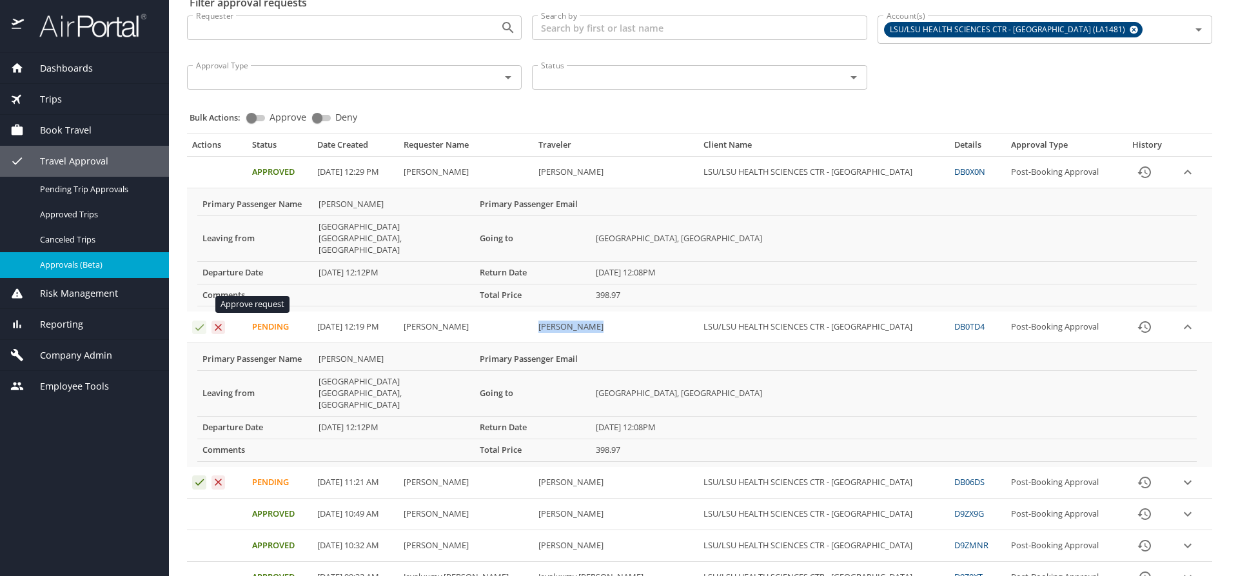
click at [199, 321] on icon "Approval table" at bounding box center [199, 327] width 12 height 12
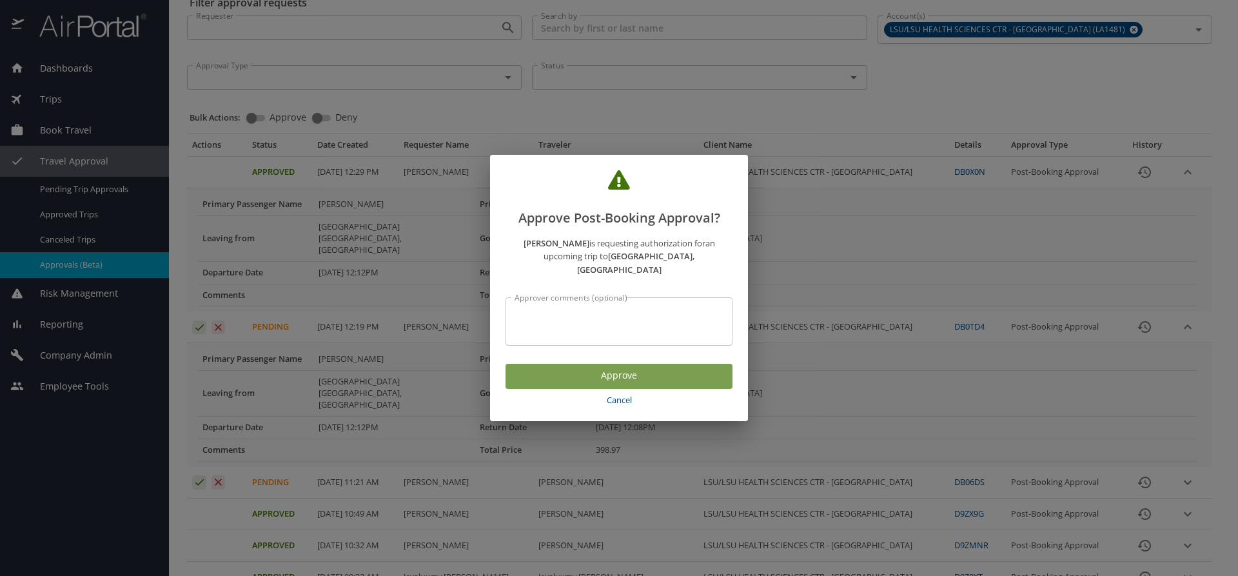
click at [547, 367] on span "Approve" at bounding box center [619, 375] width 206 height 16
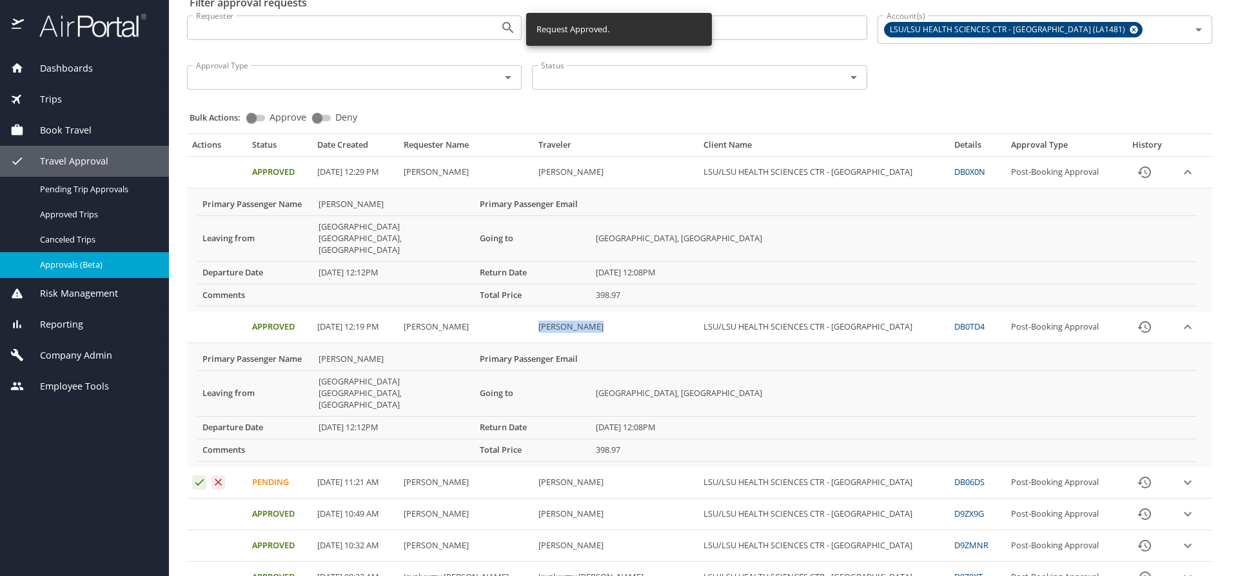
click at [1182, 168] on icon "expand row" at bounding box center [1187, 171] width 15 height 15
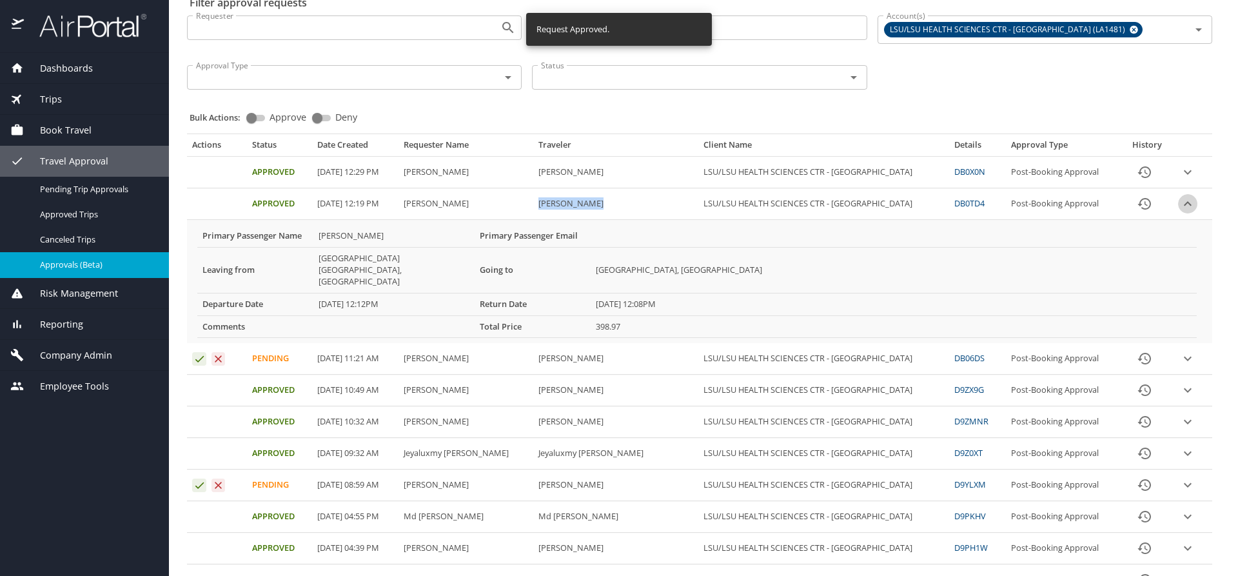
click at [1180, 204] on icon "expand row" at bounding box center [1187, 203] width 15 height 15
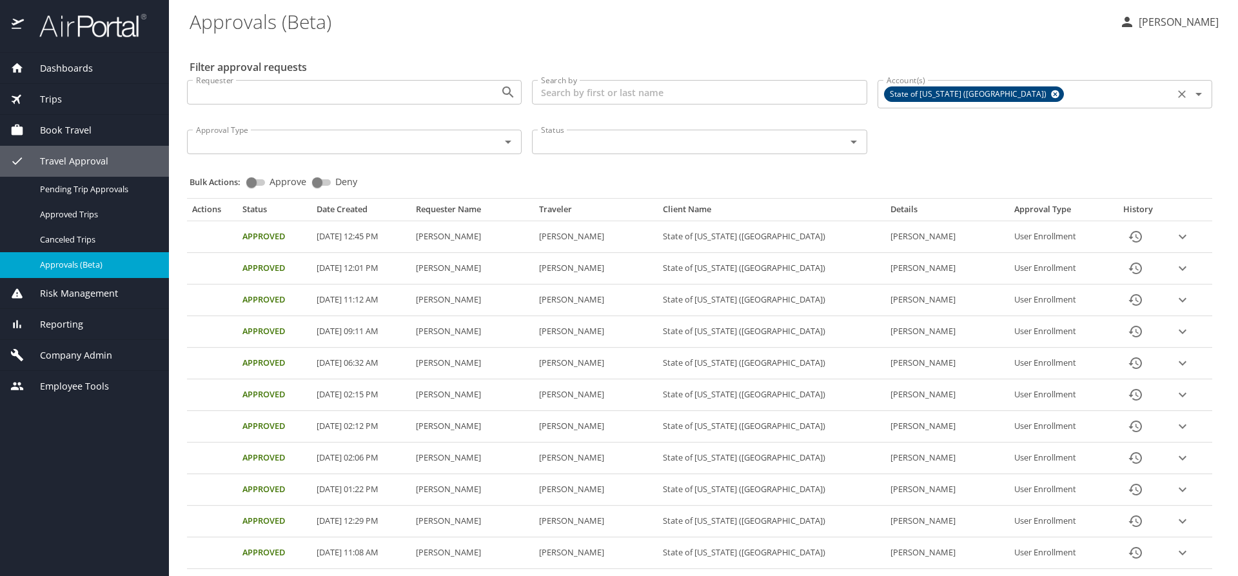
click at [1051, 93] on icon at bounding box center [1055, 94] width 8 height 8
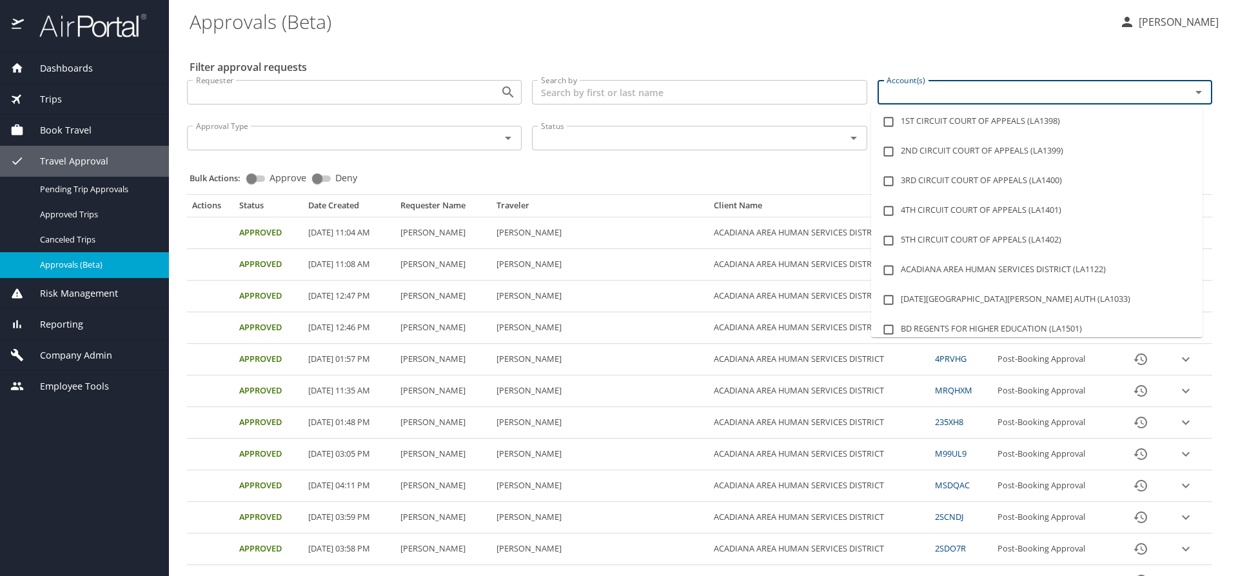
click at [911, 93] on input "Account(s)" at bounding box center [1025, 92] width 289 height 17
type input "lsu"
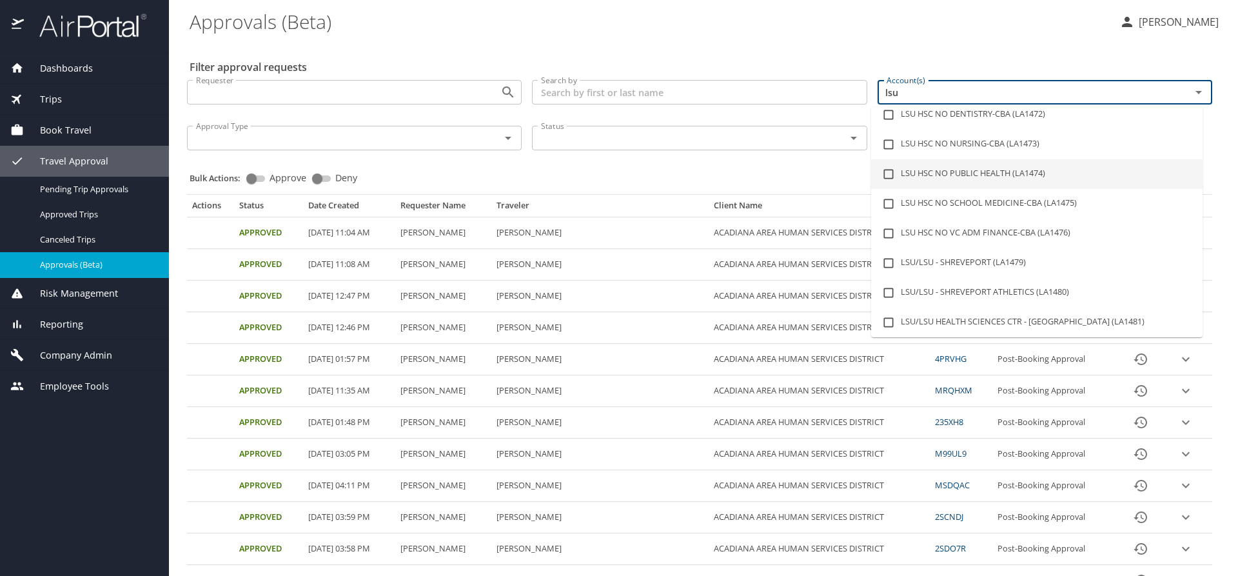
scroll to position [129, 0]
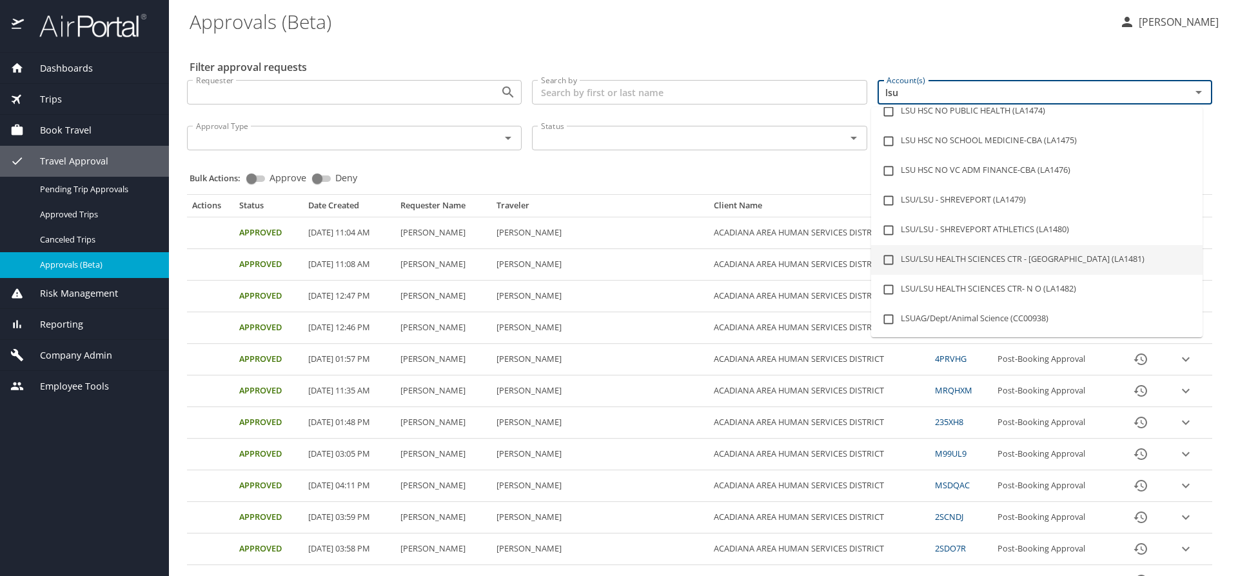
click at [1035, 252] on li "LSU/LSU HEALTH SCIENCES CTR - [GEOGRAPHIC_DATA] (LA1481)" at bounding box center [1036, 260] width 331 height 30
checkbox input "true"
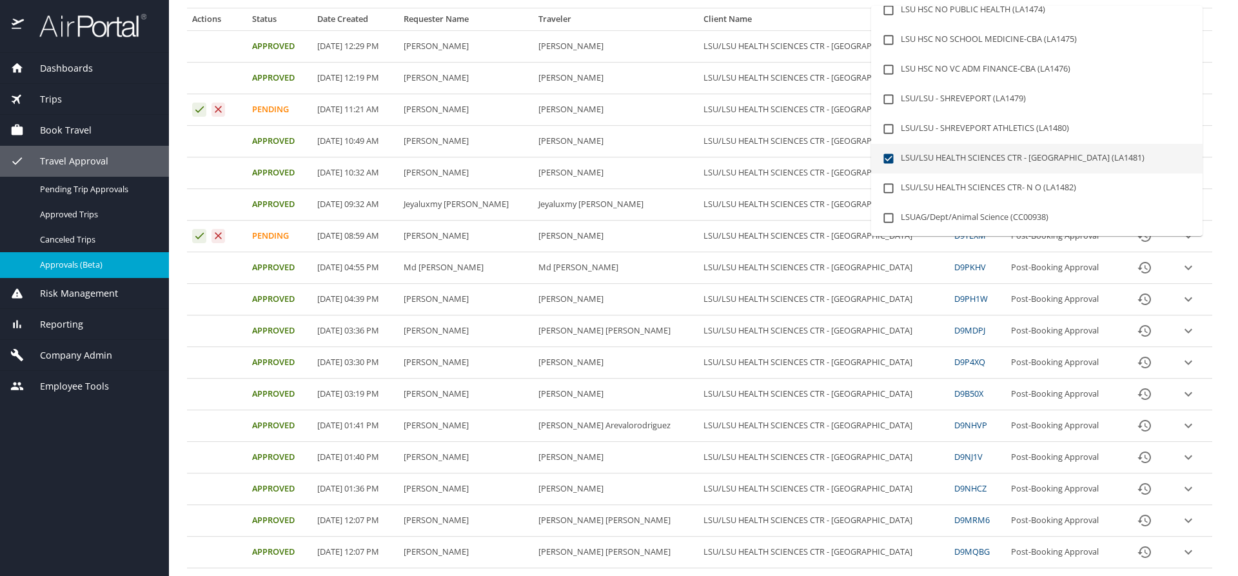
scroll to position [193, 0]
type input "lsu"
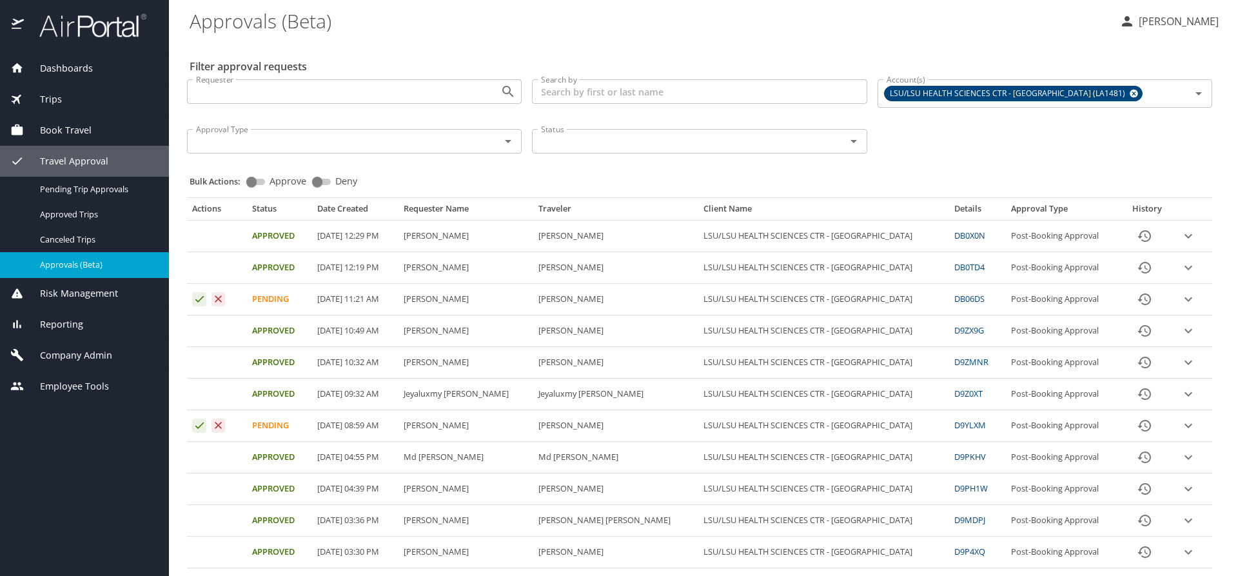
scroll to position [0, 0]
